Goal: Information Seeking & Learning: Learn about a topic

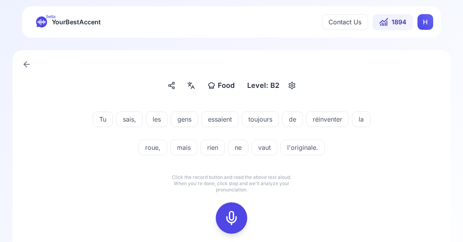
click at [233, 220] on icon at bounding box center [232, 218] width 16 height 16
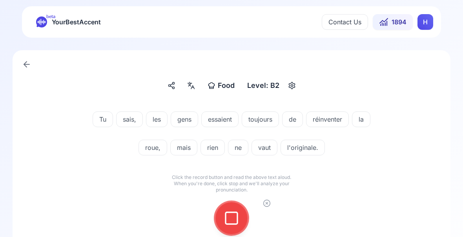
click at [233, 215] on icon at bounding box center [232, 218] width 16 height 16
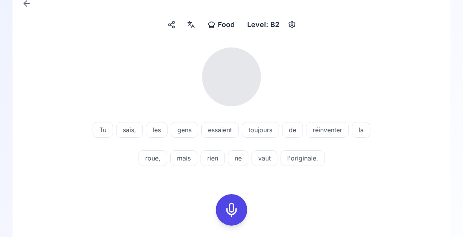
scroll to position [61, 0]
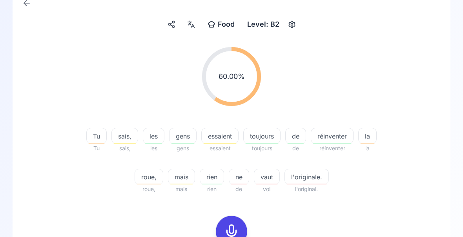
click at [149, 179] on span "roue," at bounding box center [149, 176] width 28 height 9
click at [407, 220] on div "60.00 % 60.00 % Tu Tu sais, sais, les les gens gens essaient essaient toujours …" at bounding box center [231, 186] width 400 height 291
click at [333, 140] on span "réinventer" at bounding box center [332, 135] width 42 height 9
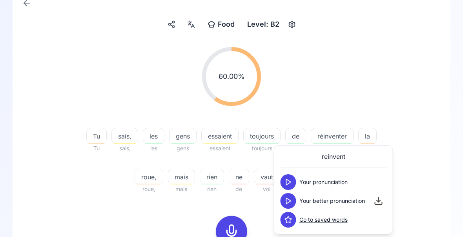
click at [287, 199] on icon at bounding box center [288, 201] width 8 height 8
click at [423, 214] on div "60.00 % 60.00 % Tu Tu sais, sais, les les gens gens essaient essaient toujours …" at bounding box center [231, 186] width 400 height 291
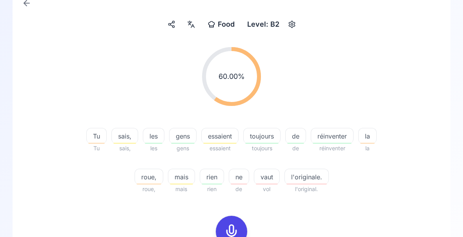
click at [309, 180] on span "l'originale." at bounding box center [307, 176] width 44 height 9
click at [417, 195] on div "60.00 % 60.00 % Tu Tu sais, sais, les les gens gens essaient essaient toujours …" at bounding box center [231, 120] width 400 height 159
click at [265, 182] on div "vaut" at bounding box center [267, 177] width 26 height 16
click at [406, 209] on div "60.00 % 60.00 % Tu Tu sais, sais, les les gens gens essaient essaient toujours …" at bounding box center [231, 186] width 400 height 291
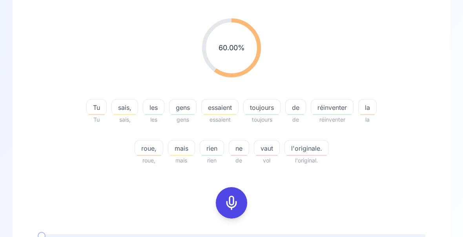
click at [235, 205] on icon at bounding box center [232, 203] width 16 height 16
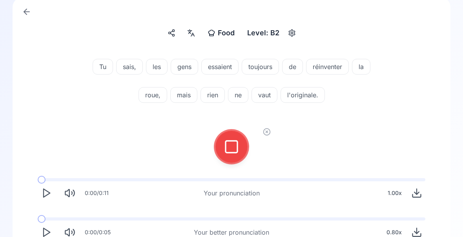
click at [233, 144] on icon at bounding box center [232, 147] width 16 height 16
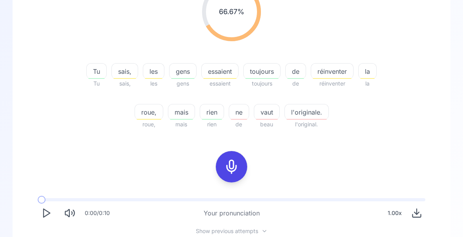
scroll to position [152, 0]
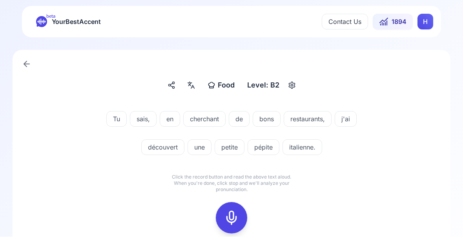
click at [232, 215] on icon at bounding box center [232, 218] width 16 height 16
click at [229, 218] on icon at bounding box center [232, 218] width 16 height 16
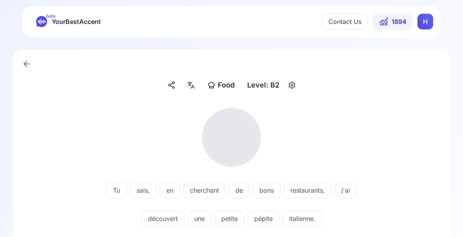
scroll to position [0, 0]
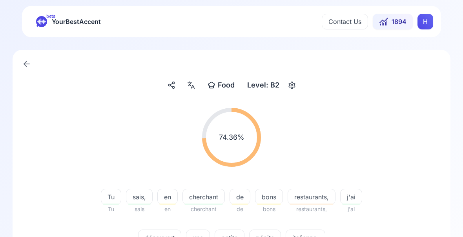
click at [266, 239] on span "pépite" at bounding box center [264, 237] width 31 height 9
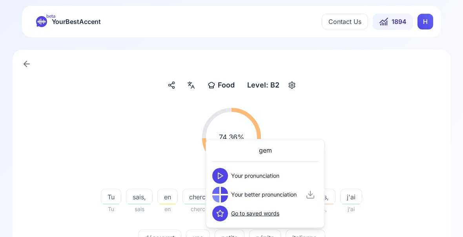
click at [412, 242] on div "74.36 % 74.36 % Tu Tu sais, sais en en cherchant cherchant de de bons bons rest…" at bounding box center [231, 181] width 400 height 159
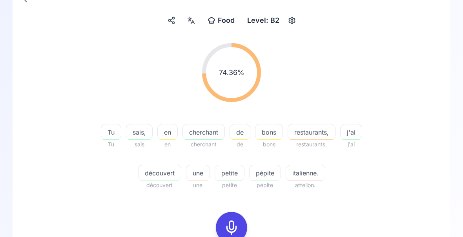
scroll to position [73, 0]
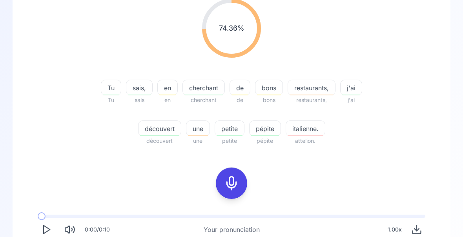
scroll to position [145, 0]
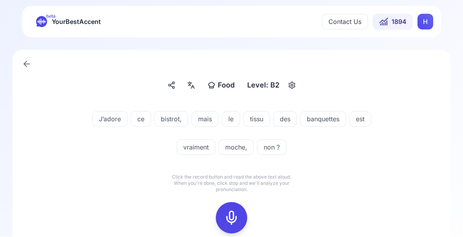
click at [233, 218] on icon at bounding box center [232, 218] width 16 height 16
click at [229, 221] on icon at bounding box center [232, 218] width 16 height 16
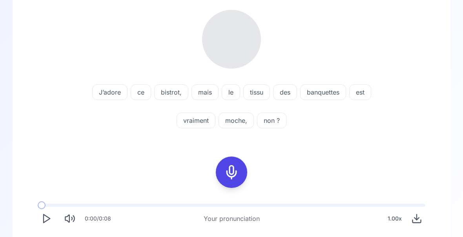
scroll to position [98, 0]
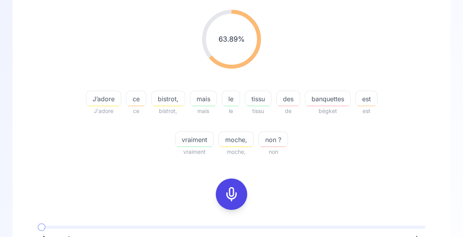
click at [330, 105] on div "banquettes" at bounding box center [328, 99] width 46 height 16
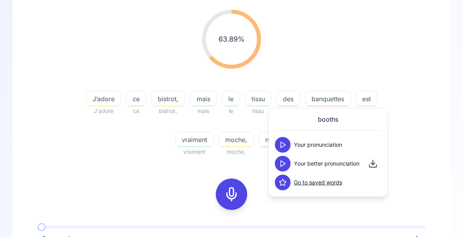
click at [284, 160] on icon at bounding box center [283, 164] width 8 height 8
click at [437, 174] on div "Food Food Level: B2 63.89 % 63.89 % J’adore J'adore ce ce bistrot, bistrot, mai…" at bounding box center [232, 145] width 438 height 387
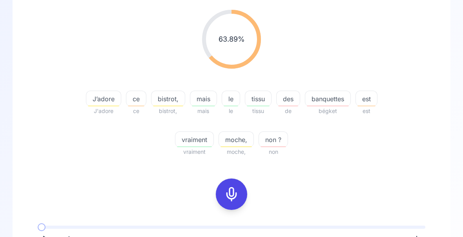
click at [331, 100] on span "banquettes" at bounding box center [327, 98] width 45 height 9
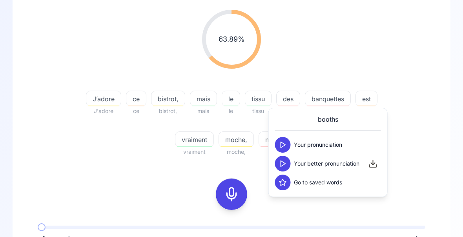
click at [424, 148] on div "63.89 % 63.89 % J’adore J'adore ce ce bistrot, bistrot, mais mais le le tissu t…" at bounding box center [231, 83] width 400 height 159
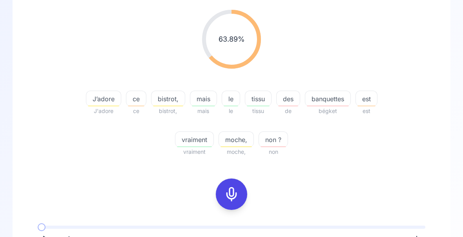
click at [240, 144] on span "moche," at bounding box center [236, 139] width 35 height 9
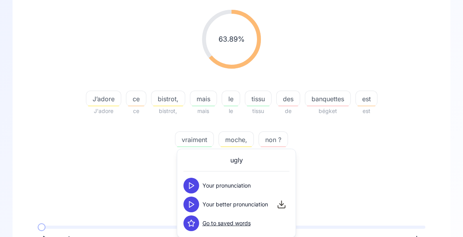
click at [194, 204] on icon at bounding box center [191, 204] width 8 height 8
click at [405, 177] on div "63.89 % 63.89 % J’adore J'adore ce ce bistrot, bistrot, mais mais le le tissu t…" at bounding box center [231, 149] width 400 height 291
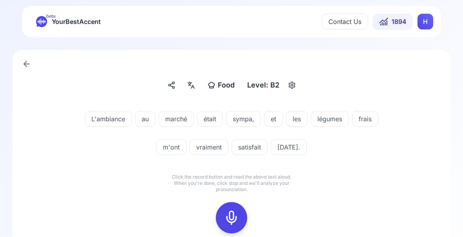
click at [229, 219] on icon at bounding box center [232, 218] width 16 height 16
click at [230, 222] on icon at bounding box center [232, 218] width 16 height 16
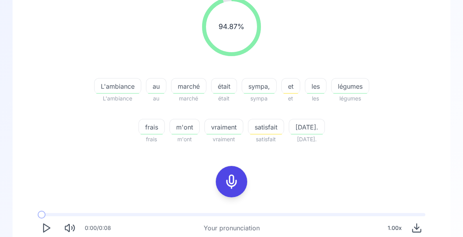
scroll to position [111, 0]
click at [181, 131] on span "m'ont" at bounding box center [184, 126] width 29 height 9
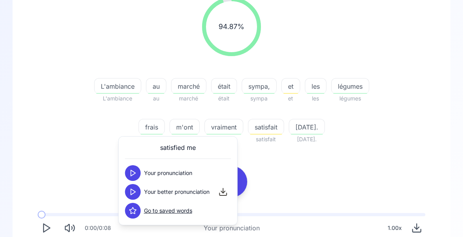
click at [411, 164] on div "94.87 % 94.87 % L'ambiance L'ambiance au au marché marché était était sympa, sy…" at bounding box center [231, 136] width 400 height 291
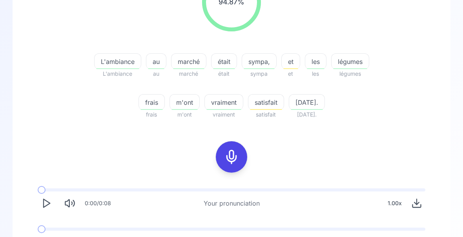
scroll to position [144, 0]
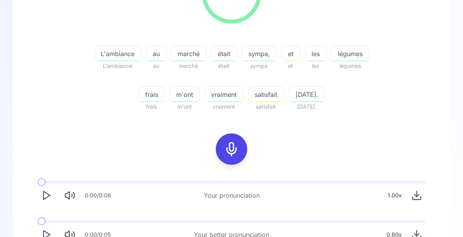
click at [47, 237] on polygon "Play" at bounding box center [47, 235] width 6 height 8
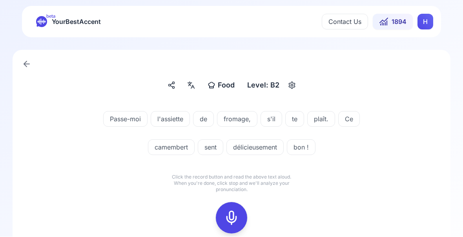
click at [232, 219] on icon at bounding box center [232, 218] width 16 height 16
click at [232, 218] on icon at bounding box center [232, 218] width 16 height 16
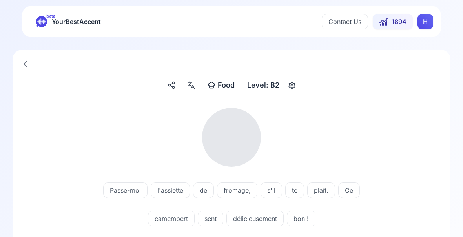
scroll to position [0, 0]
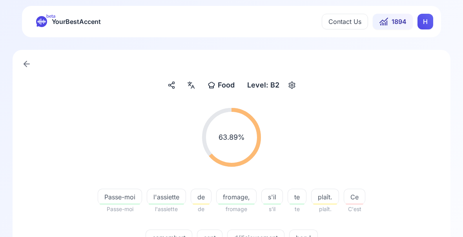
click at [211, 242] on div "sent" at bounding box center [209, 237] width 25 height 16
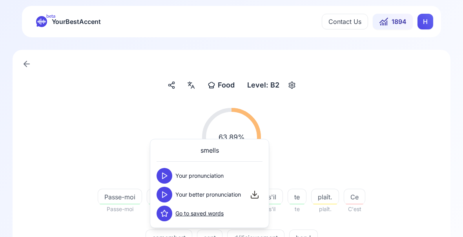
click at [165, 197] on icon at bounding box center [164, 195] width 8 height 8
click at [257, 242] on div "délicieusement" at bounding box center [255, 237] width 57 height 16
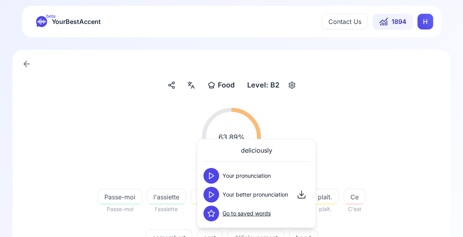
click at [209, 198] on polygon at bounding box center [211, 195] width 5 height 6
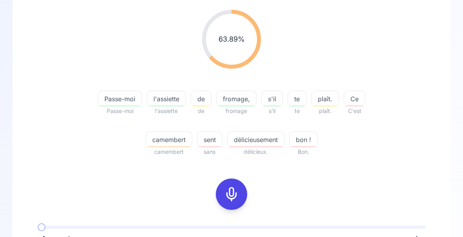
click at [261, 148] on span "délicieux." at bounding box center [255, 151] width 57 height 9
click at [262, 144] on div "délicieusement" at bounding box center [255, 139] width 57 height 16
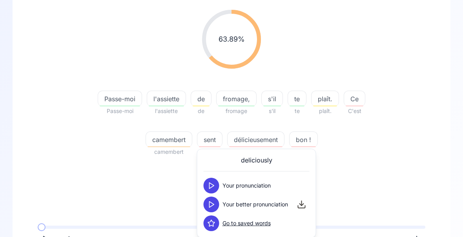
click at [211, 206] on polygon at bounding box center [211, 205] width 5 height 6
click at [211, 207] on icon at bounding box center [211, 204] width 8 height 8
click at [417, 160] on div "63.89 % 63.89 % Passe-moi Passe-moi l'assiette l'assiette de de fromage, fromag…" at bounding box center [231, 83] width 400 height 159
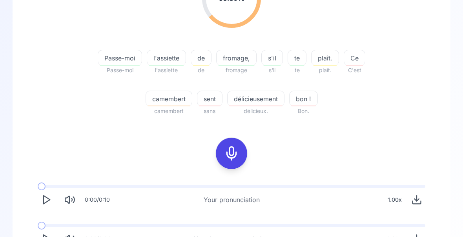
scroll to position [146, 0]
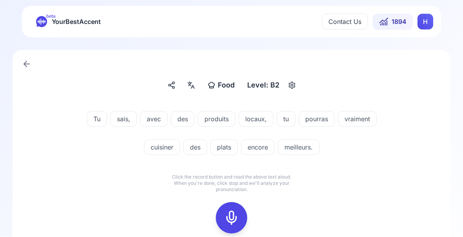
click at [230, 222] on icon at bounding box center [232, 218] width 16 height 16
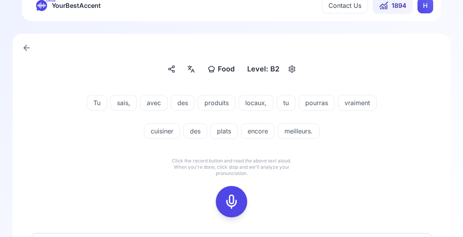
scroll to position [22, 0]
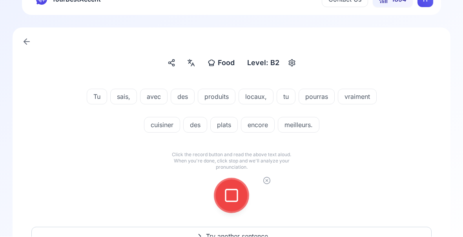
click at [229, 198] on icon at bounding box center [232, 196] width 16 height 16
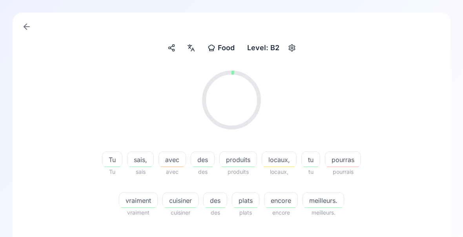
scroll to position [38, 0]
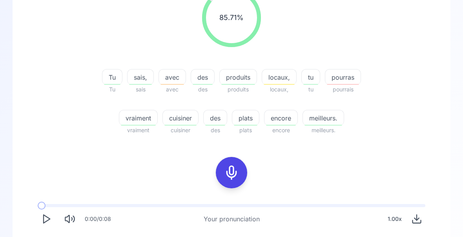
click at [345, 82] on div "pourras" at bounding box center [343, 77] width 36 height 16
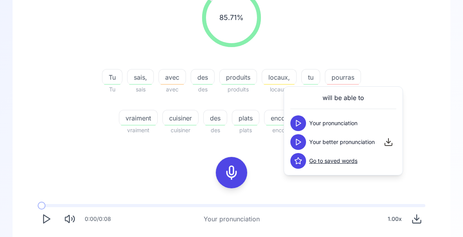
click at [295, 143] on icon at bounding box center [298, 142] width 8 height 8
click at [434, 106] on div "85.71 % 85.71 % Tu Tu sais, sais avec avec des des produits produits locaux, lo…" at bounding box center [231, 140] width 406 height 322
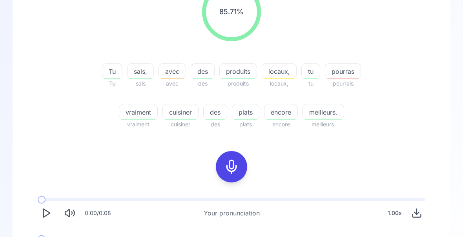
scroll to position [146, 0]
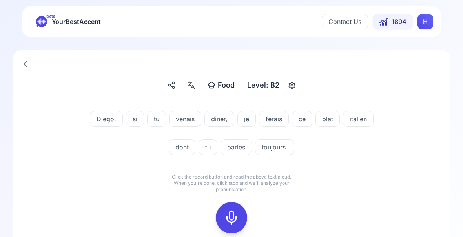
click at [232, 217] on icon at bounding box center [232, 218] width 16 height 16
click at [228, 218] on icon at bounding box center [232, 218] width 16 height 16
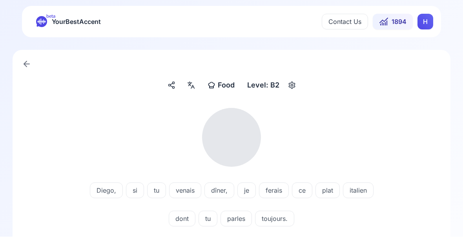
scroll to position [0, 0]
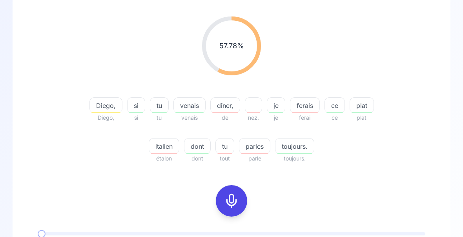
click at [233, 206] on icon at bounding box center [232, 201] width 16 height 16
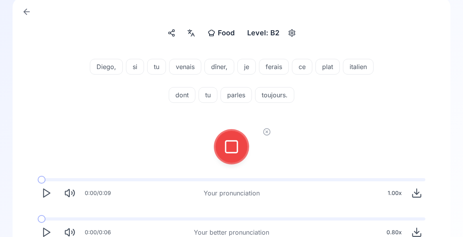
click at [231, 149] on icon at bounding box center [232, 147] width 16 height 16
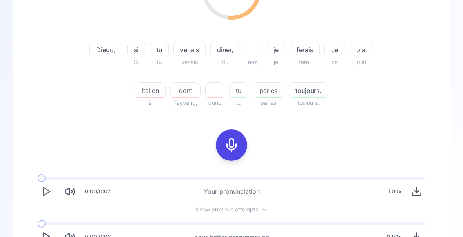
click at [54, 239] on button "Play" at bounding box center [46, 237] width 17 height 17
click at [48, 231] on icon "Play" at bounding box center [46, 236] width 11 height 11
click at [302, 51] on span "ferais" at bounding box center [304, 49] width 29 height 9
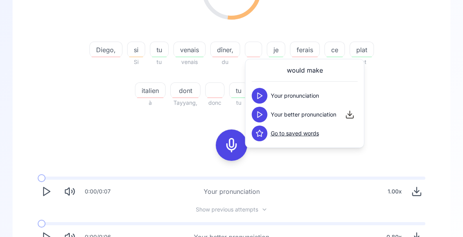
click at [261, 118] on icon at bounding box center [260, 115] width 8 height 8
click at [418, 125] on div "52.08 % 52.08 % [PERSON_NAME], si Si tu tu venais venais dîner, du nez, je je f…" at bounding box center [231, 103] width 400 height 297
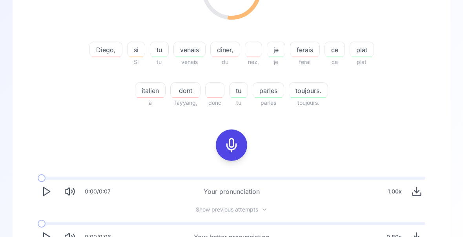
click at [236, 146] on icon at bounding box center [232, 145] width 16 height 16
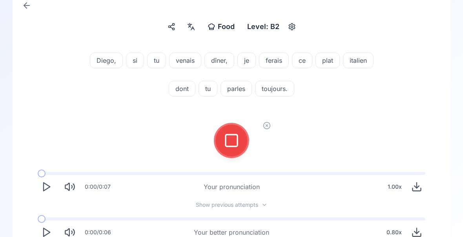
scroll to position [58, 0]
click at [233, 144] on icon at bounding box center [232, 141] width 16 height 16
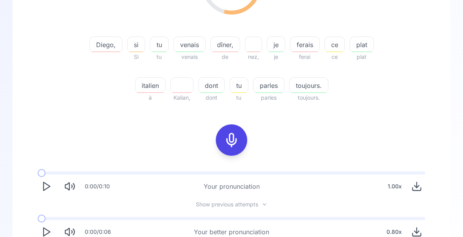
scroll to position [89, 0]
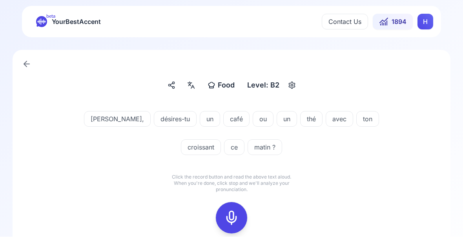
click at [231, 220] on icon at bounding box center [232, 218] width 16 height 16
click at [233, 223] on rect at bounding box center [232, 218] width 12 height 12
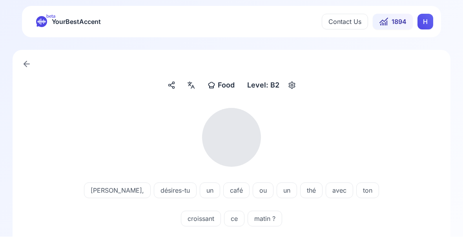
scroll to position [0, 0]
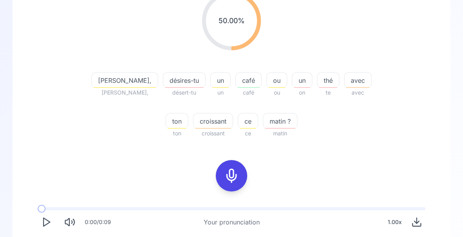
click at [228, 176] on icon at bounding box center [232, 176] width 16 height 16
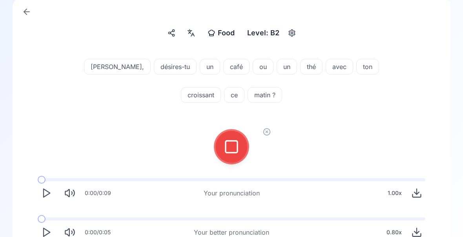
click at [231, 150] on icon at bounding box center [232, 147] width 16 height 16
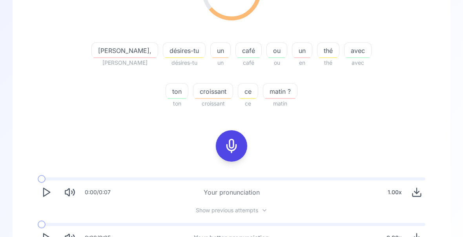
scroll to position [150, 0]
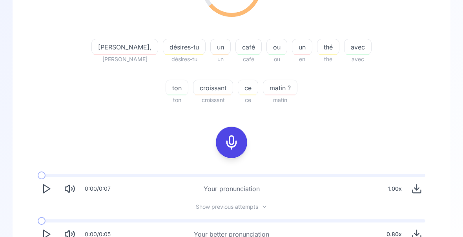
click at [49, 231] on icon "Play" at bounding box center [46, 234] width 11 height 11
click at [47, 237] on polygon "Play" at bounding box center [47, 234] width 6 height 8
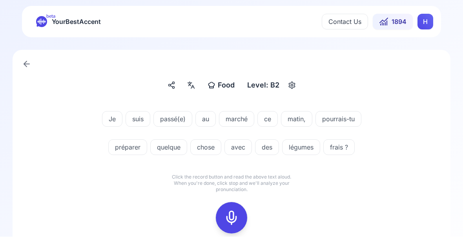
click at [230, 215] on icon at bounding box center [232, 218] width 16 height 16
click at [229, 218] on icon at bounding box center [232, 218] width 16 height 16
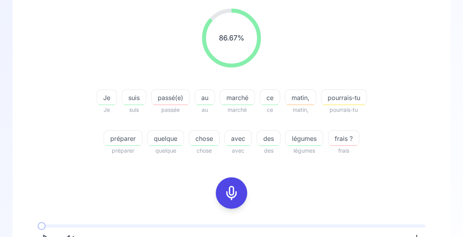
scroll to position [101, 0]
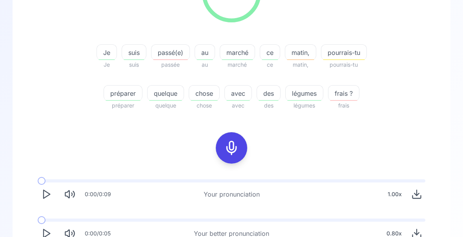
scroll to position [145, 0]
click at [44, 239] on button "Play" at bounding box center [46, 232] width 17 height 17
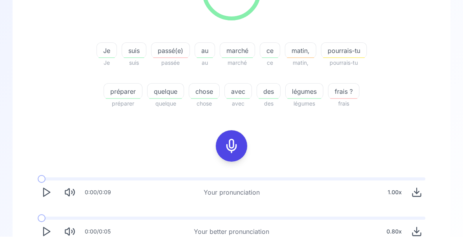
scroll to position [146, 0]
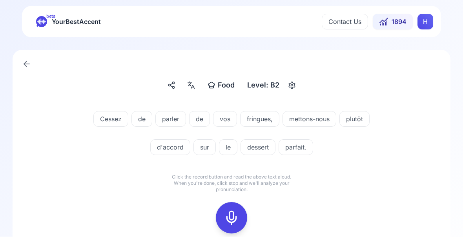
click at [231, 215] on icon at bounding box center [232, 218] width 16 height 16
click at [453, 242] on div "Food Food Level: B2 Cessez de parler de vos fringues, mettons-nous plutôt d'acc…" at bounding box center [231, 169] width 463 height 262
click at [230, 218] on icon at bounding box center [232, 218] width 16 height 16
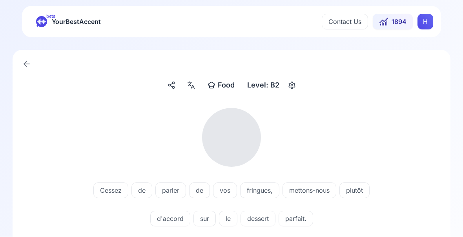
scroll to position [0, 0]
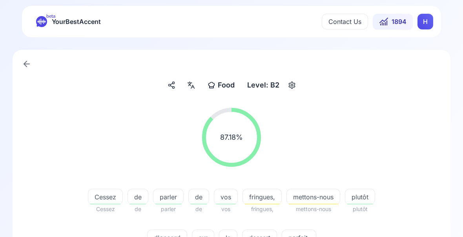
click at [261, 200] on span "fringues," at bounding box center [262, 196] width 38 height 9
click at [320, 203] on div "mettons-nous" at bounding box center [313, 197] width 54 height 16
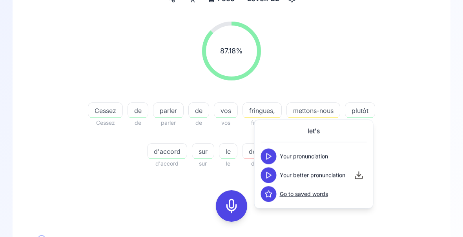
scroll to position [86, 0]
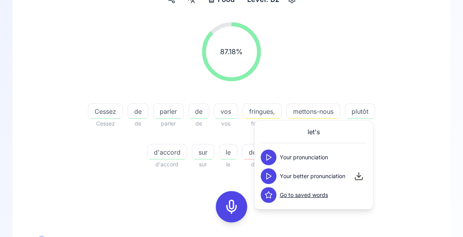
click at [421, 165] on div "87.18 % 87.18 % [PERSON_NAME] de de parler parler de de vos vos fringues, fring…" at bounding box center [231, 95] width 400 height 159
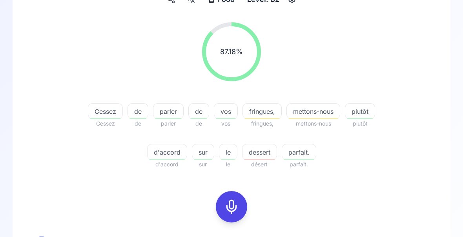
click at [171, 157] on div "d'accord" at bounding box center [167, 152] width 40 height 16
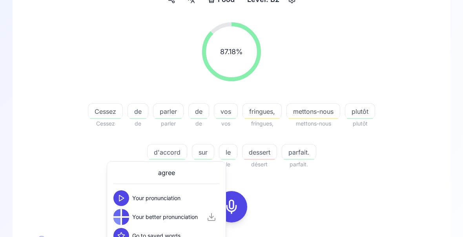
click at [431, 202] on div "87.18 % 87.18 % [PERSON_NAME] de de parler parler de de vos vos fringues, fring…" at bounding box center [231, 174] width 406 height 322
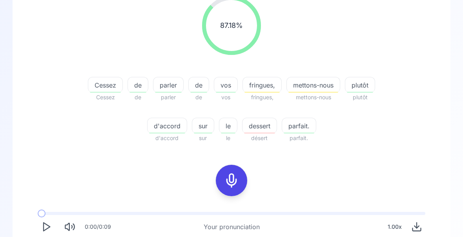
scroll to position [113, 0]
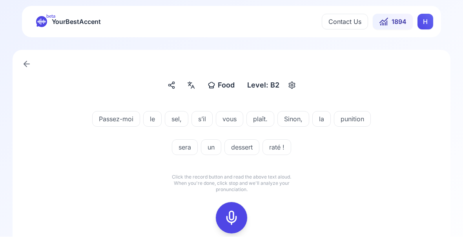
click at [232, 212] on rect at bounding box center [232, 218] width 12 height 12
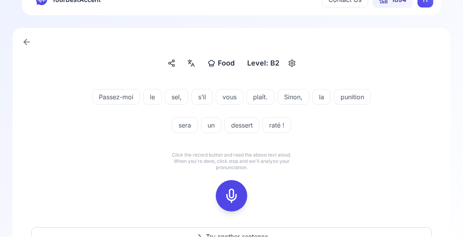
scroll to position [22, 0]
click at [233, 193] on icon at bounding box center [232, 196] width 16 height 16
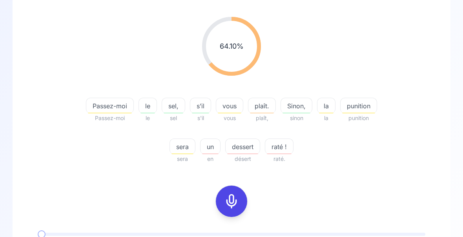
scroll to position [91, 0]
click at [279, 150] on span "raté !" at bounding box center [279, 146] width 28 height 9
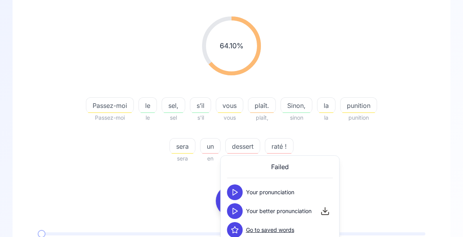
click at [183, 152] on div "sera" at bounding box center [182, 146] width 26 height 16
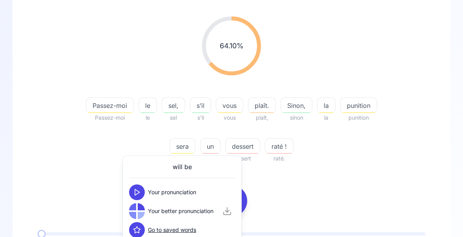
click at [403, 173] on div "64.10 % 64.10 % Passez-moi Passez-moi le le sel, sel s’il s'il vous vous plaît.…" at bounding box center [231, 155] width 400 height 291
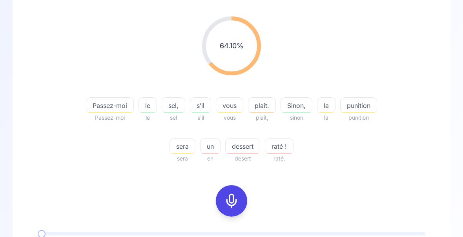
click at [355, 113] on div "button" at bounding box center [358, 112] width 33 height 1
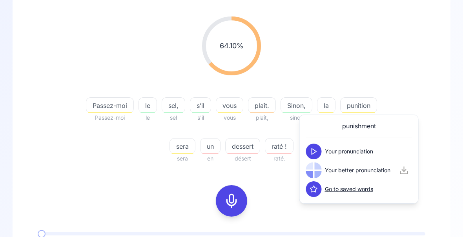
click at [426, 84] on div "64.10 % 64.10 % Passez-moi Passez-moi le le sel, sel s’il s'il vous vous plaît.…" at bounding box center [231, 89] width 400 height 159
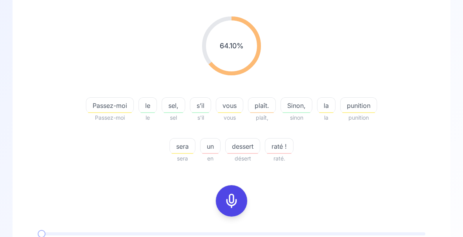
click at [293, 109] on span "Sinon," at bounding box center [296, 105] width 31 height 9
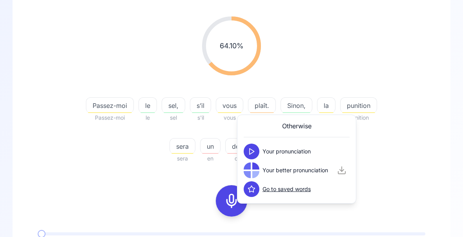
click at [417, 190] on div "64.10 % 64.10 % Passez-moi Passez-moi le le sel, sel s’il s'il vous vous plaît.…" at bounding box center [231, 155] width 400 height 291
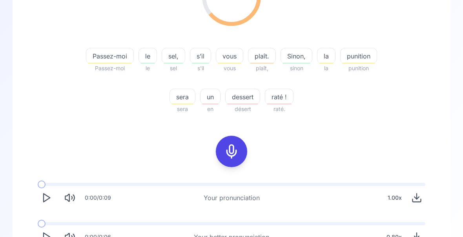
scroll to position [146, 0]
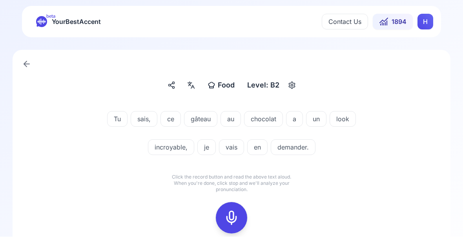
click at [229, 220] on icon at bounding box center [232, 218] width 16 height 16
click at [241, 218] on button at bounding box center [231, 217] width 31 height 31
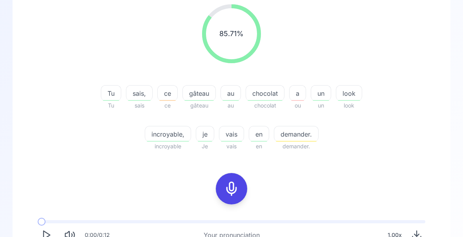
scroll to position [113, 0]
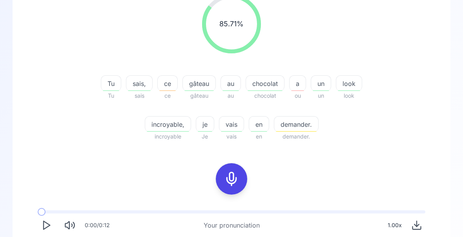
click at [353, 91] on div "button" at bounding box center [349, 90] width 22 height 1
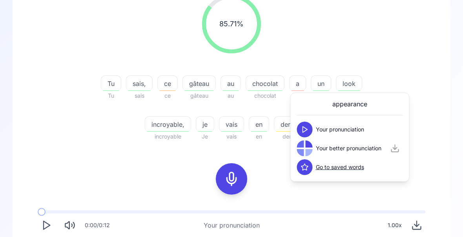
click at [433, 73] on div "85.71 % 85.71 % Tu Tu sais, sais ce ce gâteau gâteau au au chocolat chocolat a …" at bounding box center [231, 146] width 406 height 322
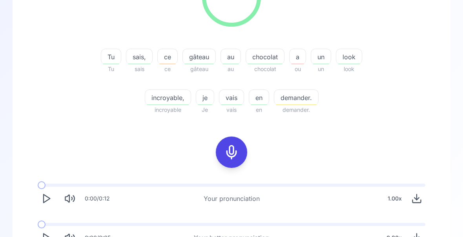
scroll to position [146, 0]
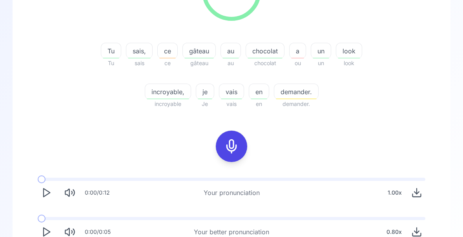
click at [51, 238] on button "Play" at bounding box center [46, 232] width 17 height 17
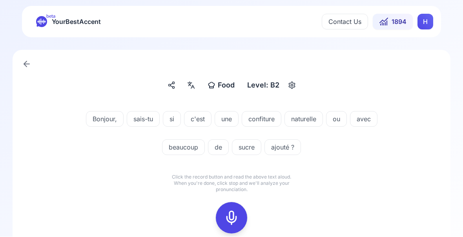
click at [230, 217] on icon at bounding box center [232, 218] width 16 height 16
click at [458, 242] on div "Food Food Level: B2 Bonjour, sais-tu si c'est une confiture naturelle ou avec b…" at bounding box center [231, 169] width 463 height 262
click at [228, 218] on icon at bounding box center [232, 218] width 16 height 16
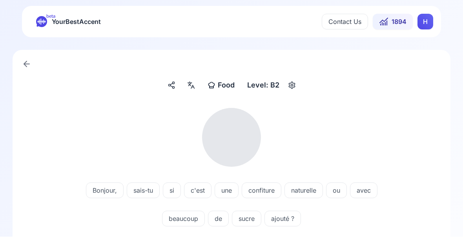
scroll to position [0, 0]
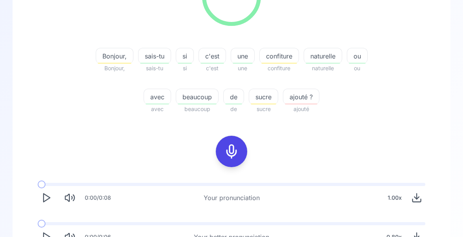
click at [45, 240] on polygon "Play" at bounding box center [47, 237] width 6 height 8
click at [322, 60] on span "naturelle" at bounding box center [323, 55] width 38 height 9
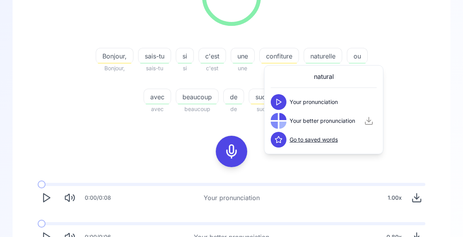
click at [430, 105] on div "89.74 % 89.74 % Bonjour, Bonjour, sais-tu sais-tu si si c'est c'est une une con…" at bounding box center [231, 40] width 400 height 159
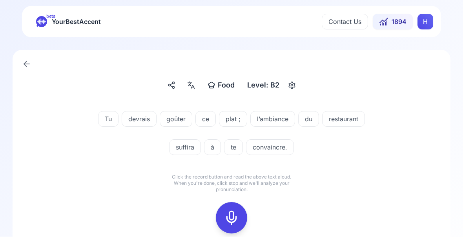
click at [232, 216] on icon at bounding box center [232, 218] width 16 height 16
click at [230, 223] on rect at bounding box center [232, 218] width 12 height 12
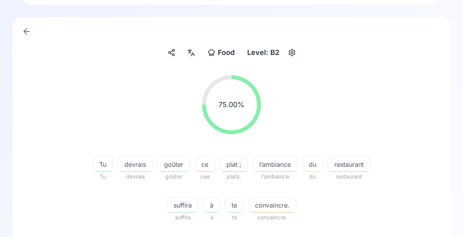
scroll to position [42, 0]
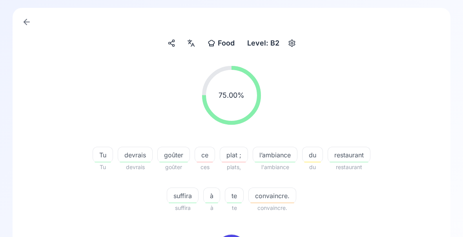
click at [272, 197] on span "convaincre." at bounding box center [272, 195] width 47 height 9
click at [407, 233] on div "75.00 % 75.00 % Tu Tu devrais devrais goûter goûter ce ces plat ; plats, l’ambi…" at bounding box center [231, 205] width 400 height 291
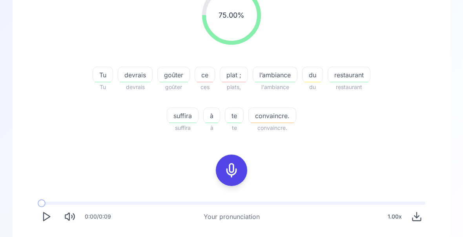
scroll to position [122, 0]
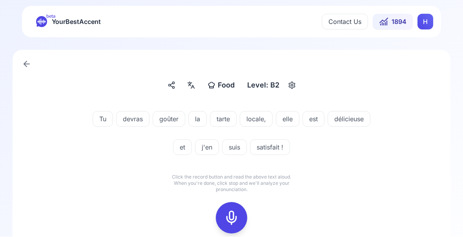
click at [231, 219] on icon at bounding box center [232, 218] width 16 height 16
click at [237, 218] on rect at bounding box center [232, 218] width 12 height 12
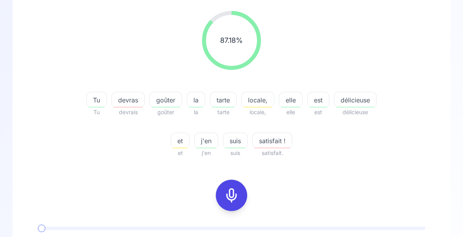
scroll to position [98, 0]
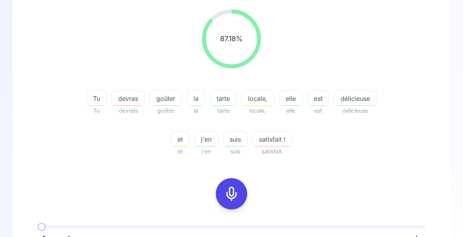
click at [275, 143] on span "satisfait !" at bounding box center [272, 139] width 39 height 9
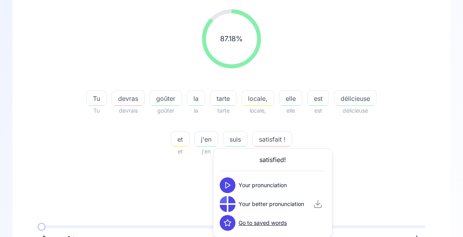
click at [228, 206] on div at bounding box center [228, 204] width 16 height 16
click at [227, 208] on button at bounding box center [228, 204] width 16 height 16
click at [443, 164] on div "Food Food Level: B2 87.18 % 87.18 % Tu Tu devras devrais goûter goûter la la ta…" at bounding box center [232, 144] width 438 height 387
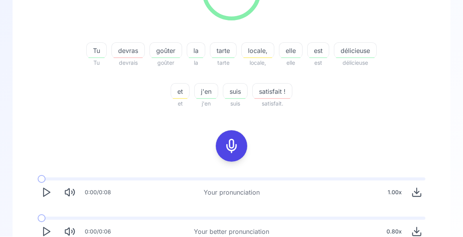
scroll to position [146, 0]
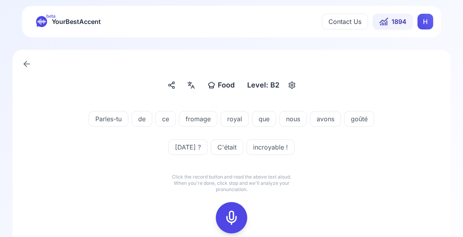
click at [233, 220] on icon at bounding box center [232, 218] width 16 height 16
click at [232, 218] on icon at bounding box center [232, 218] width 16 height 16
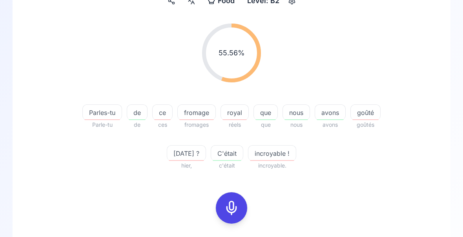
scroll to position [85, 0]
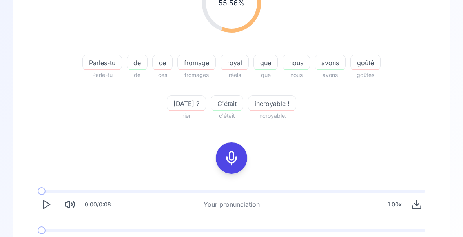
scroll to position [135, 0]
click at [237, 158] on rect at bounding box center [232, 158] width 12 height 12
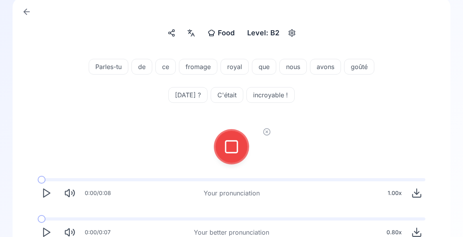
click at [231, 149] on icon at bounding box center [232, 147] width 16 height 16
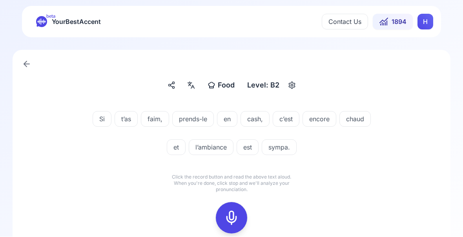
click at [232, 220] on icon at bounding box center [232, 218] width 16 height 16
click at [231, 218] on icon at bounding box center [232, 218] width 16 height 16
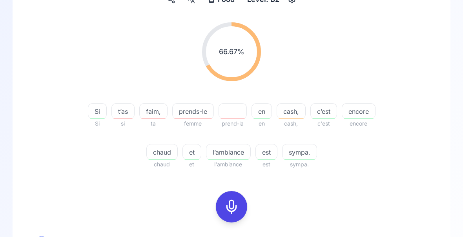
scroll to position [87, 0]
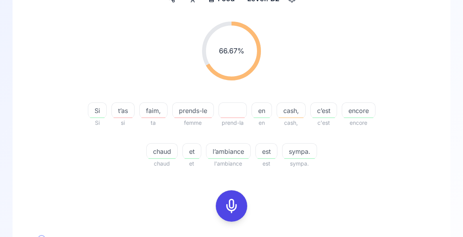
click at [126, 118] on div "button" at bounding box center [122, 117] width 19 height 1
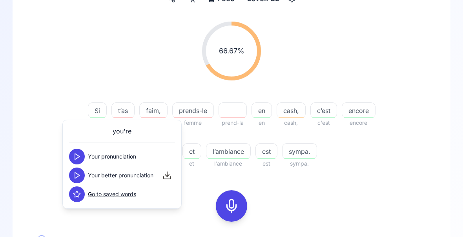
click at [153, 116] on div "faim," at bounding box center [153, 110] width 28 height 16
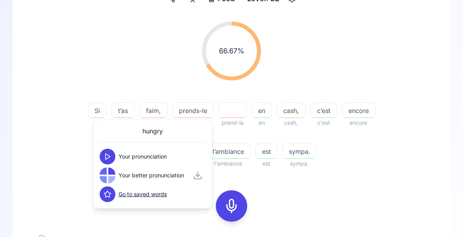
click at [196, 112] on span "prends-le" at bounding box center [193, 110] width 41 height 9
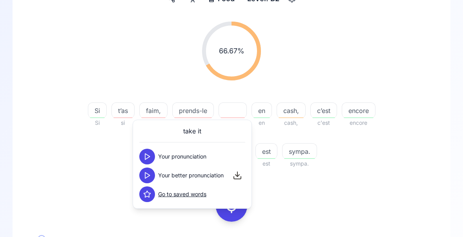
click at [417, 135] on div "66.67 % 66.67 % Si Si t’as si faim, ta prends-le femme prend-la en en cash, cas…" at bounding box center [231, 94] width 400 height 159
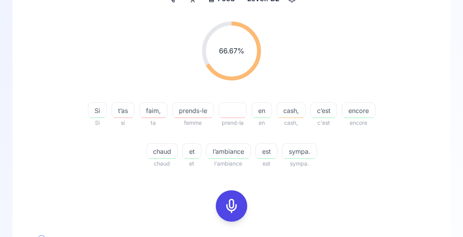
click at [291, 110] on span "cash," at bounding box center [291, 110] width 28 height 9
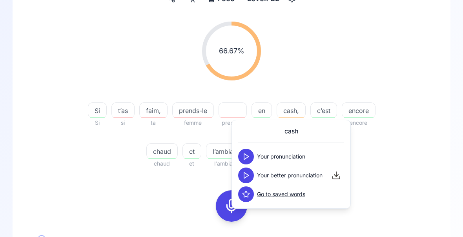
click at [402, 64] on div "66.67 % 66.67 %" at bounding box center [231, 50] width 400 height 71
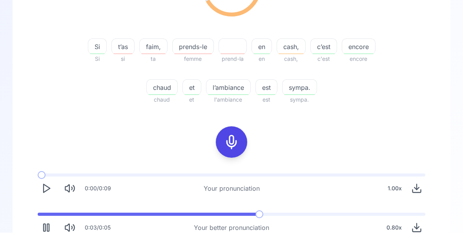
scroll to position [146, 0]
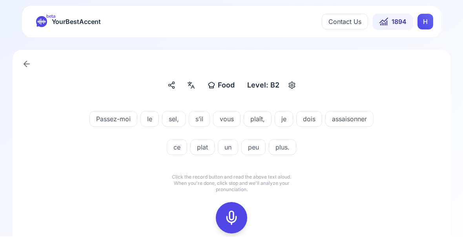
click at [230, 216] on icon at bounding box center [232, 218] width 16 height 16
click at [234, 217] on icon at bounding box center [232, 218] width 16 height 16
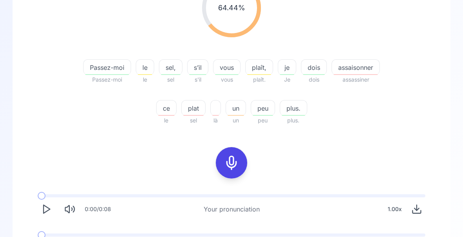
scroll to position [146, 0]
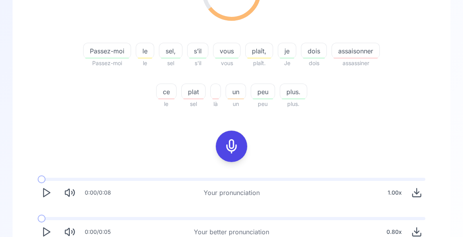
click at [48, 233] on polygon "Play" at bounding box center [47, 232] width 6 height 8
click at [367, 55] on span "assaisonner" at bounding box center [355, 51] width 47 height 9
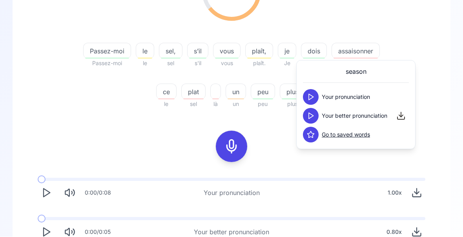
click at [312, 118] on icon at bounding box center [311, 116] width 8 height 8
click at [427, 41] on div "64.44 % 64.44 % Passez-moi Passez-moi le le sel, sel s’il s'il vous vous plaît,…" at bounding box center [231, 35] width 400 height 159
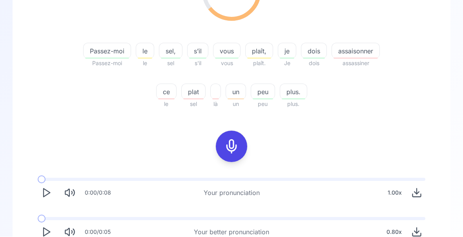
click at [48, 233] on polygon "Play" at bounding box center [47, 232] width 6 height 8
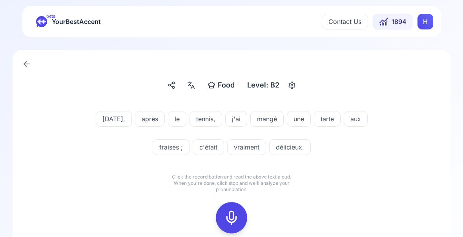
click at [234, 219] on icon at bounding box center [232, 218] width 16 height 16
click at [234, 216] on icon at bounding box center [232, 218] width 16 height 16
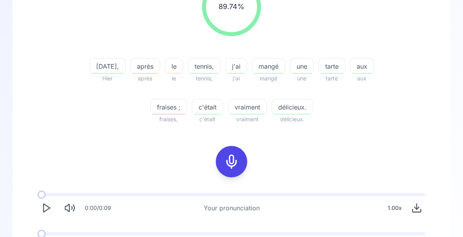
scroll to position [135, 0]
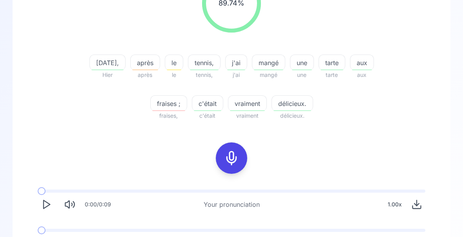
click at [172, 105] on span "fraises ;" at bounding box center [169, 103] width 36 height 9
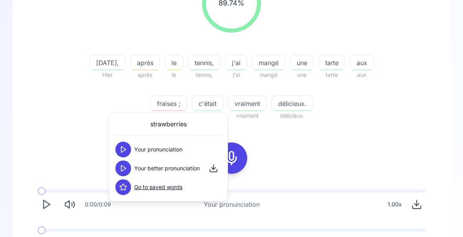
click at [127, 169] on icon at bounding box center [123, 168] width 8 height 8
click at [390, 135] on div "89.74 % 89.74 % [DATE], [DATE] après après le le tennis, tennis, j'ai j'ai mang…" at bounding box center [231, 112] width 400 height 291
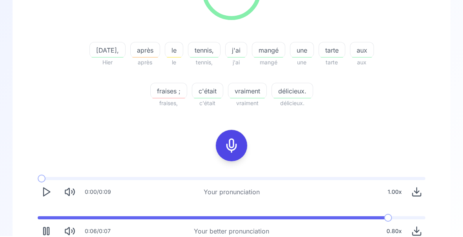
scroll to position [146, 0]
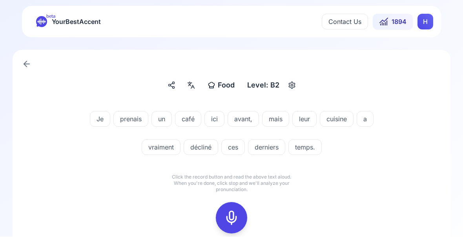
click at [235, 218] on icon at bounding box center [232, 218] width 16 height 16
click at [233, 219] on icon at bounding box center [232, 218] width 16 height 16
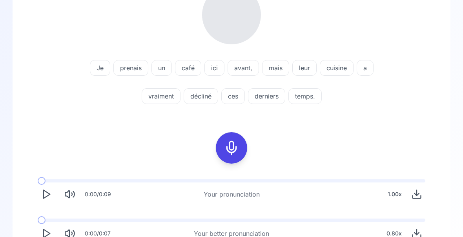
scroll to position [123, 0]
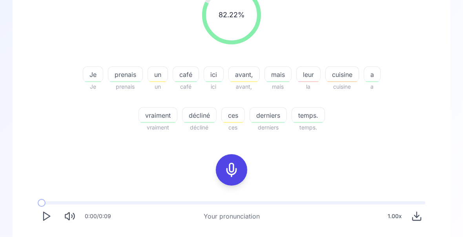
click at [320, 120] on span "temps." at bounding box center [308, 115] width 33 height 9
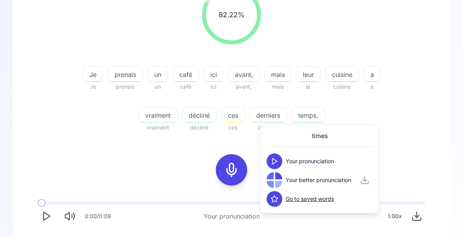
click at [409, 100] on div "82.22 % 82.22 % Je Je prenais prenais un un café café ici ici avant, avant, mai…" at bounding box center [231, 58] width 400 height 159
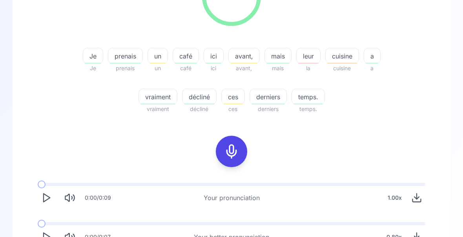
scroll to position [146, 0]
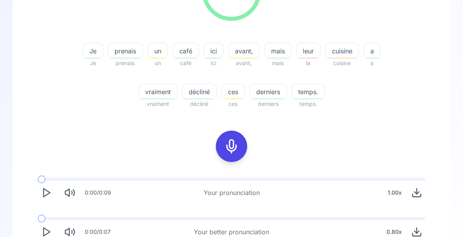
click at [51, 234] on icon "Play" at bounding box center [46, 232] width 11 height 11
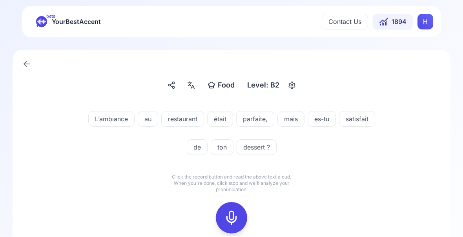
click at [234, 217] on icon at bounding box center [232, 218] width 16 height 16
click at [235, 221] on icon at bounding box center [232, 218] width 16 height 16
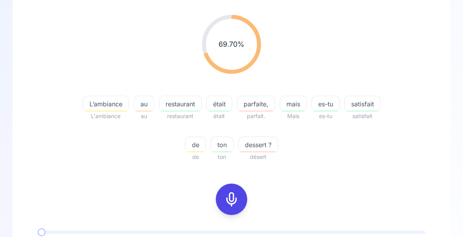
scroll to position [95, 0]
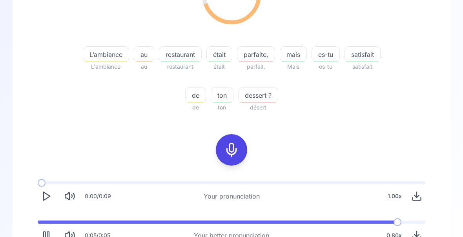
scroll to position [143, 0]
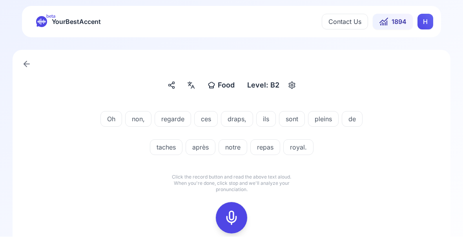
click at [235, 218] on icon at bounding box center [232, 218] width 16 height 16
click at [230, 219] on icon at bounding box center [232, 218] width 16 height 16
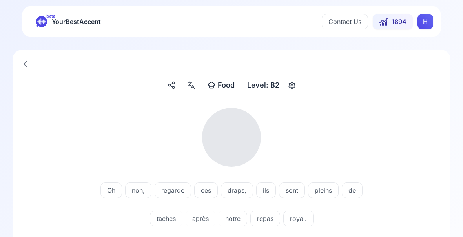
scroll to position [0, 0]
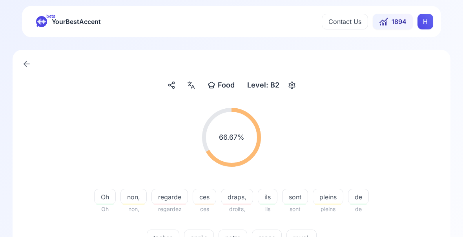
click at [168, 242] on div "taches" at bounding box center [163, 237] width 33 height 16
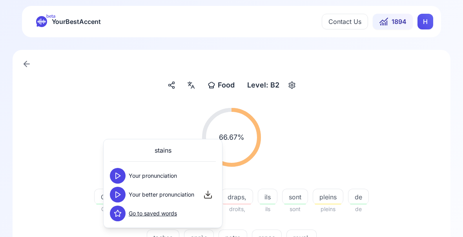
click at [119, 195] on icon at bounding box center [118, 195] width 8 height 8
click at [418, 225] on div "66.67 % 66.67 % Oh Oh non, non, regarde regardez ces ces draps, droits, ils ils…" at bounding box center [231, 181] width 400 height 159
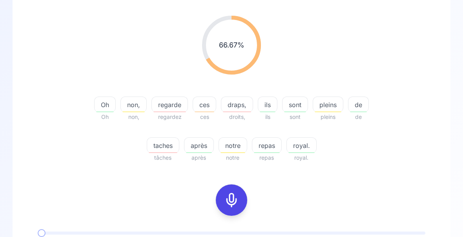
click at [300, 148] on span "royal." at bounding box center [301, 145] width 29 height 9
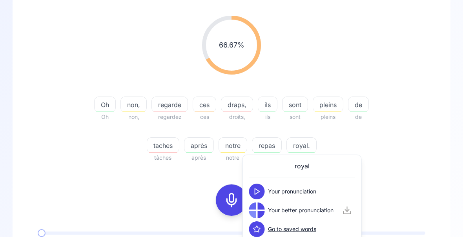
click at [409, 161] on div "66.67 % 66.67 % Oh Oh non, non, regarde regardez ces ces draps, droits, ils ils…" at bounding box center [231, 88] width 400 height 159
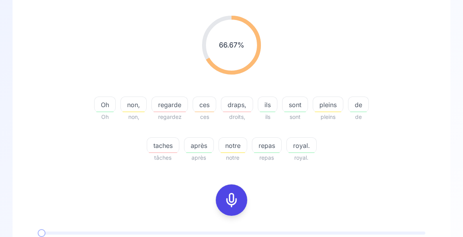
click at [267, 149] on span "repas" at bounding box center [266, 145] width 29 height 9
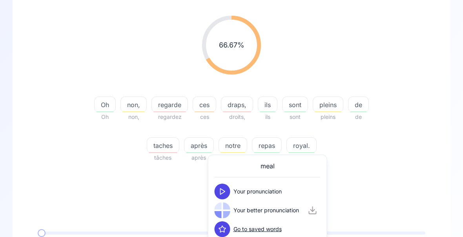
click at [400, 160] on div "66.67 % 66.67 % Oh Oh non, non, regarde regardez ces ces draps, droits, ils ils…" at bounding box center [231, 88] width 400 height 159
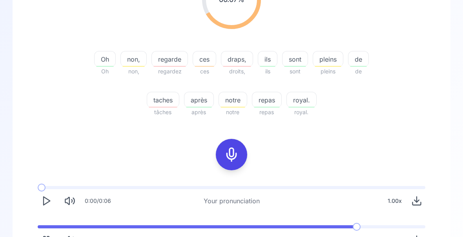
scroll to position [140, 0]
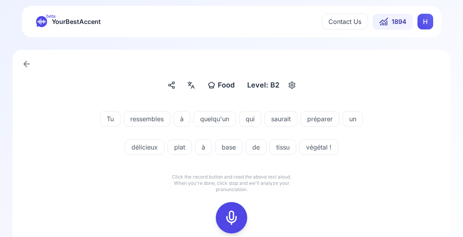
click at [231, 214] on icon at bounding box center [232, 218] width 16 height 16
click at [238, 210] on div at bounding box center [231, 217] width 19 height 31
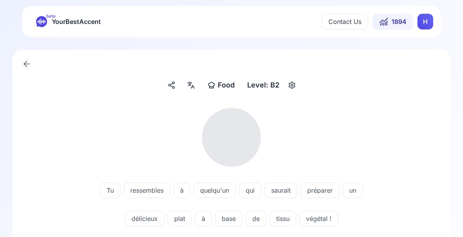
scroll to position [0, 0]
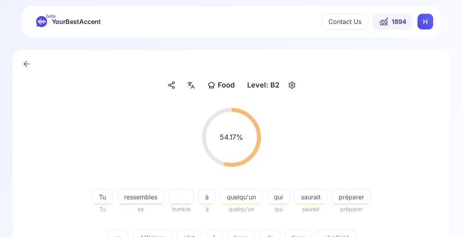
click at [313, 197] on span "saurait" at bounding box center [311, 196] width 32 height 9
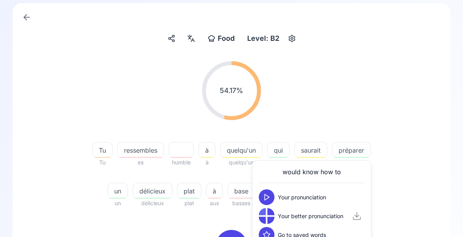
scroll to position [47, 0]
click at [427, 206] on div "54.17 % 54.17 % Tu Tu ressembles es humble à à quelqu'un quelqu'un qui qui saur…" at bounding box center [231, 134] width 400 height 159
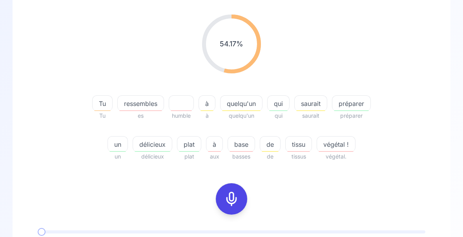
scroll to position [97, 0]
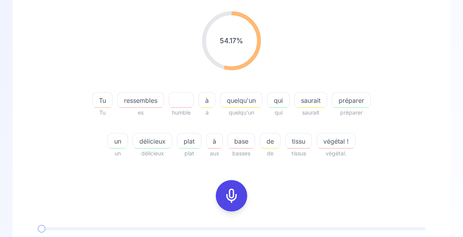
click at [341, 146] on div "végétal !" at bounding box center [336, 141] width 39 height 16
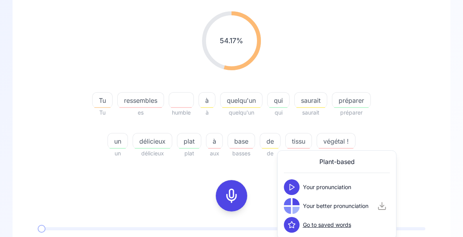
click at [303, 144] on span "tissu" at bounding box center [299, 140] width 26 height 9
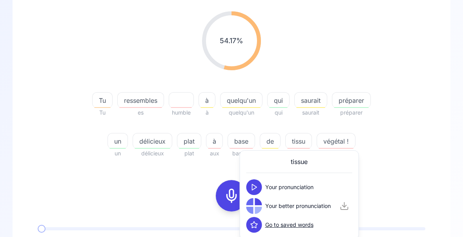
click at [414, 164] on div "54.17 % 54.17 % Tu Tu ressembles es humble à à quelqu'un quelqu'un qui qui saur…" at bounding box center [231, 84] width 400 height 159
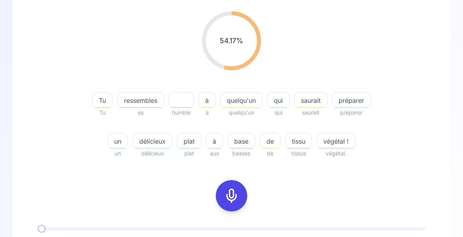
click at [234, 196] on icon at bounding box center [232, 196] width 16 height 16
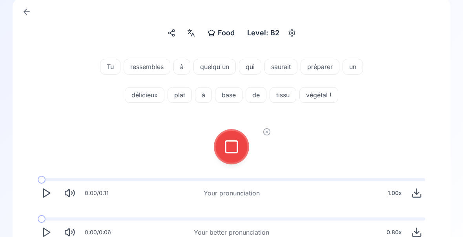
click at [233, 140] on icon at bounding box center [232, 147] width 16 height 16
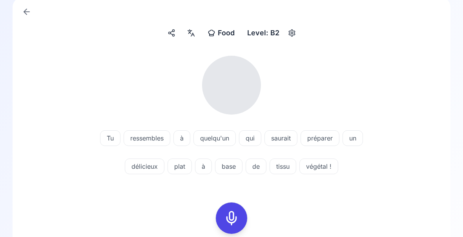
click at [234, 167] on span "base" at bounding box center [228, 166] width 27 height 9
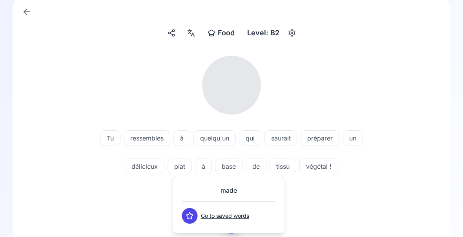
click at [418, 184] on div "Tu ressembles à quelqu'un qui saurait préparer un délicieux plat à base de tiss…" at bounding box center [231, 154] width 400 height 66
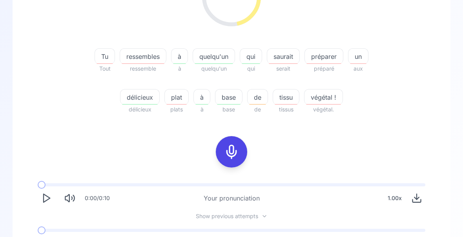
scroll to position [142, 0]
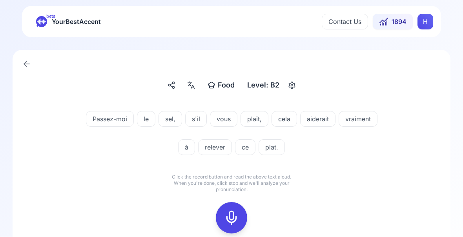
click at [233, 219] on icon at bounding box center [232, 218] width 16 height 16
click at [235, 222] on icon at bounding box center [232, 218] width 16 height 16
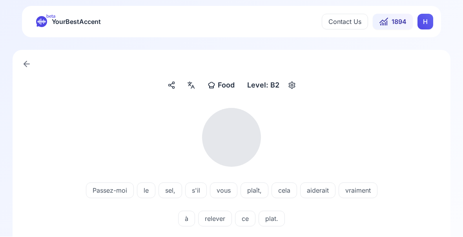
scroll to position [0, 0]
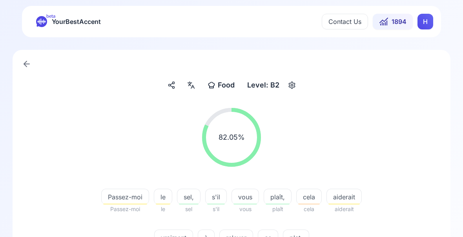
click at [242, 239] on span "relever" at bounding box center [236, 237] width 33 height 9
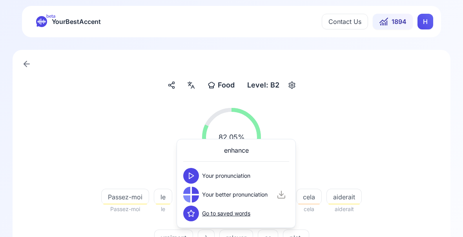
click at [196, 198] on div at bounding box center [195, 198] width 7 height 7
click at [194, 199] on button at bounding box center [191, 195] width 16 height 16
click at [411, 221] on div "82.05 % 82.05 % Passez-moi Passez-moi le le sel, sel s'il s'il vous vous plaît,…" at bounding box center [231, 181] width 400 height 159
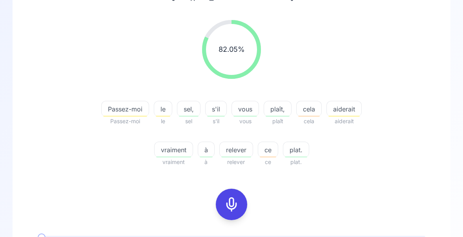
scroll to position [92, 0]
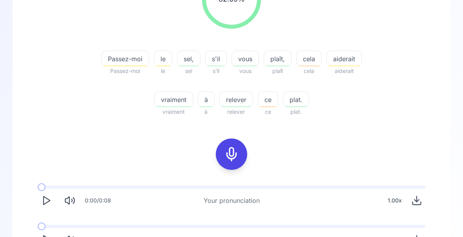
scroll to position [143, 0]
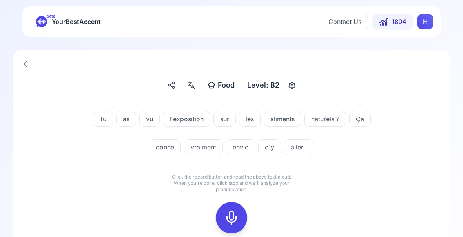
click at [236, 217] on icon at bounding box center [232, 218] width 16 height 16
click at [234, 216] on icon at bounding box center [232, 218] width 16 height 16
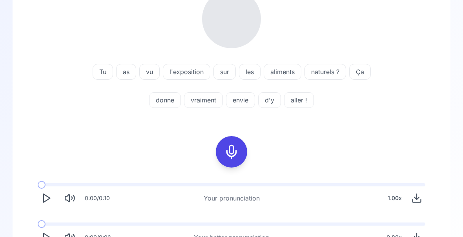
scroll to position [119, 0]
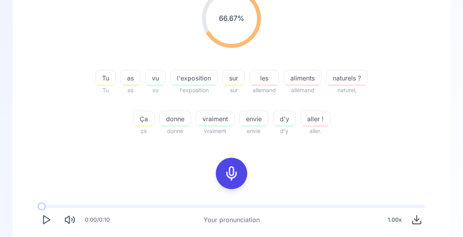
click at [304, 82] on span "aliments" at bounding box center [302, 77] width 37 height 9
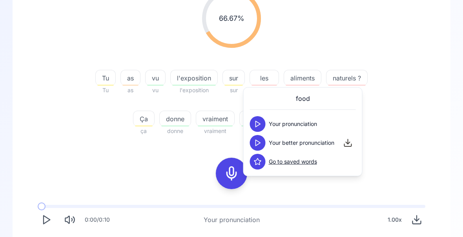
click at [258, 145] on icon at bounding box center [258, 143] width 8 height 8
click at [416, 112] on div "66.67 % 66.67 % Tu Tu as as vu vu l'exposition l'exposition sur sur les alleman…" at bounding box center [231, 62] width 400 height 159
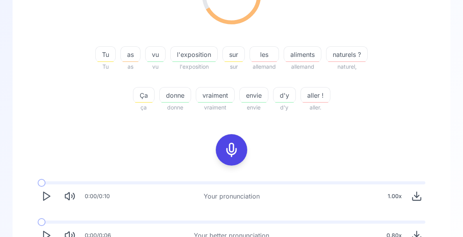
scroll to position [146, 0]
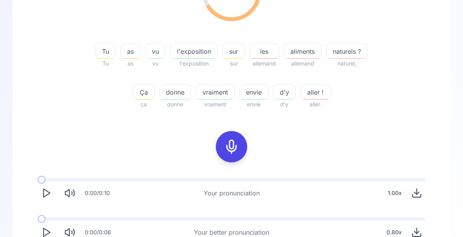
click at [233, 146] on icon at bounding box center [232, 147] width 16 height 16
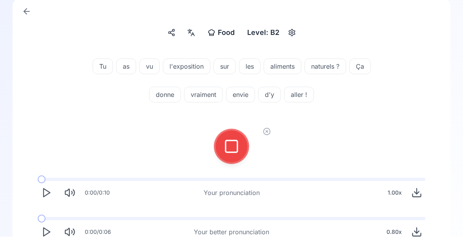
click at [233, 151] on icon at bounding box center [232, 147] width 16 height 16
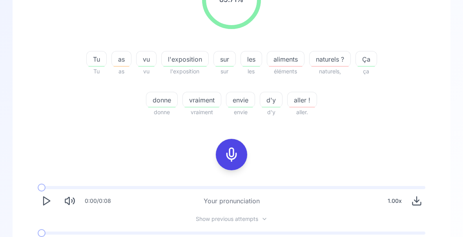
scroll to position [140, 0]
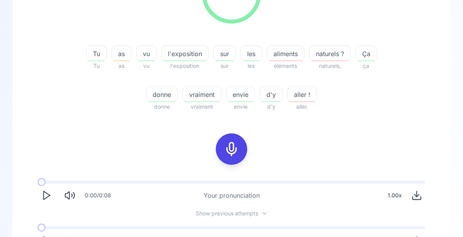
scroll to position [152, 0]
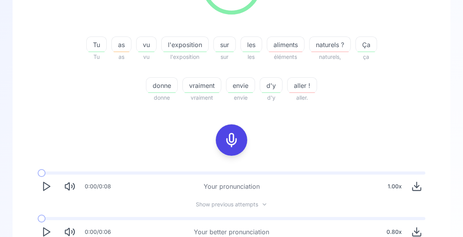
click at [166, 88] on span "donne" at bounding box center [161, 85] width 31 height 9
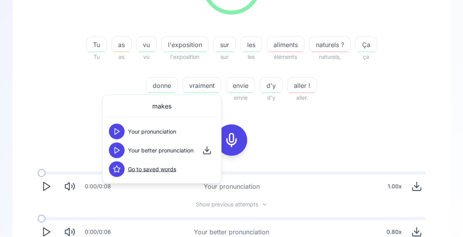
click at [242, 88] on span "envie" at bounding box center [240, 85] width 28 height 9
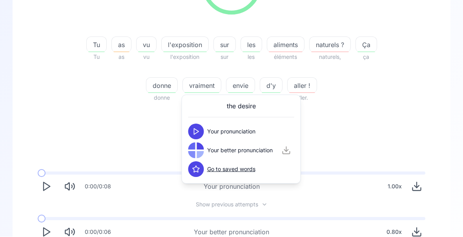
click at [377, 93] on div "Tu Tu as as vu vu l'exposition l'exposition sur sur les les aliments éléments n…" at bounding box center [231, 64] width 301 height 75
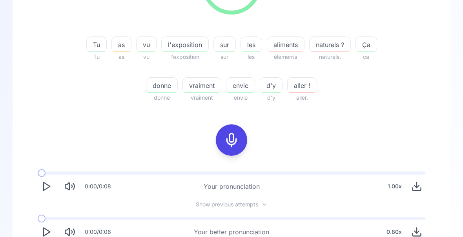
click at [49, 231] on polygon "Play" at bounding box center [47, 232] width 6 height 8
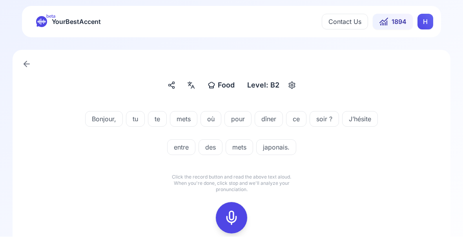
click at [233, 218] on icon at bounding box center [232, 218] width 16 height 16
click at [235, 215] on icon at bounding box center [232, 218] width 16 height 16
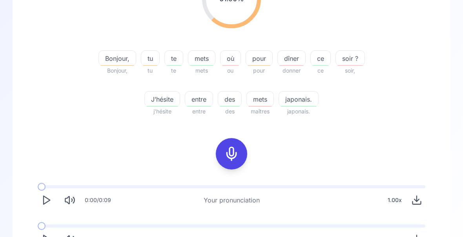
scroll to position [139, 0]
click at [51, 237] on icon "Play" at bounding box center [46, 239] width 11 height 11
click at [49, 242] on icon "Play" at bounding box center [46, 238] width 11 height 11
click at [238, 152] on icon at bounding box center [232, 154] width 16 height 16
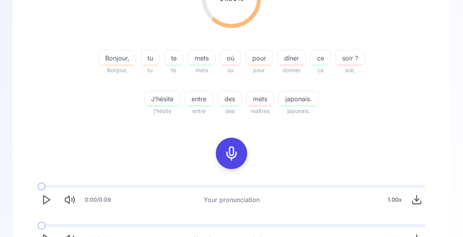
scroll to position [53, 0]
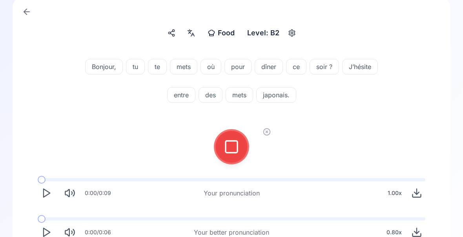
click at [236, 148] on icon at bounding box center [232, 147] width 16 height 16
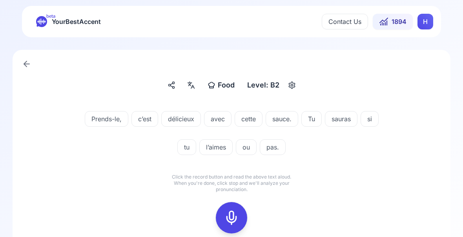
click at [233, 218] on icon at bounding box center [232, 218] width 16 height 16
click at [235, 219] on icon at bounding box center [232, 218] width 16 height 16
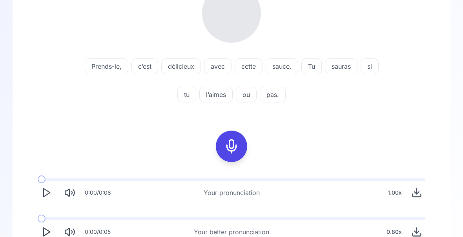
scroll to position [124, 0]
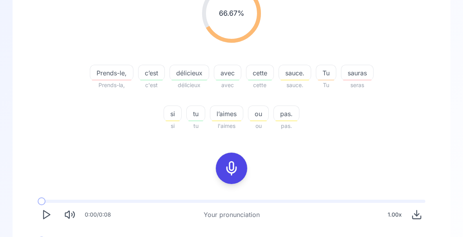
click at [228, 118] on span "l’aimes" at bounding box center [226, 113] width 33 height 9
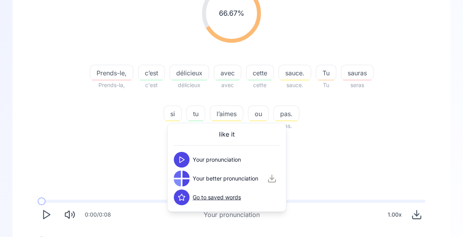
click at [263, 116] on span "ou" at bounding box center [258, 113] width 20 height 9
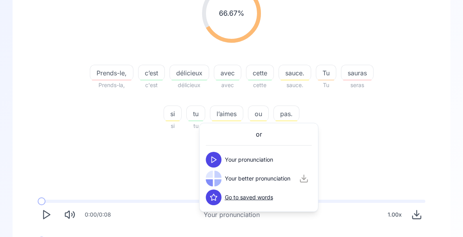
click at [358, 131] on div "66.67 % 66.67 % Prends-le, Prends-la, c’est c'est délicieux délicieux avec avec…" at bounding box center [231, 57] width 400 height 159
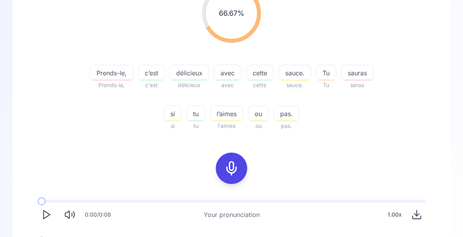
click at [234, 170] on icon at bounding box center [232, 168] width 16 height 16
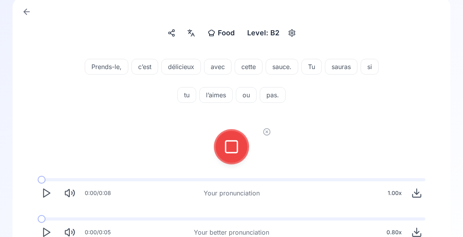
click at [236, 146] on icon at bounding box center [232, 147] width 16 height 16
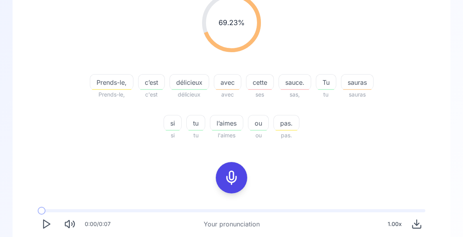
scroll to position [115, 0]
click at [360, 87] on div "sauras" at bounding box center [357, 82] width 33 height 16
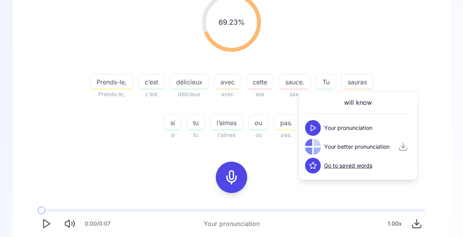
click at [417, 56] on div "69.23 % 69.23 %" at bounding box center [231, 22] width 400 height 71
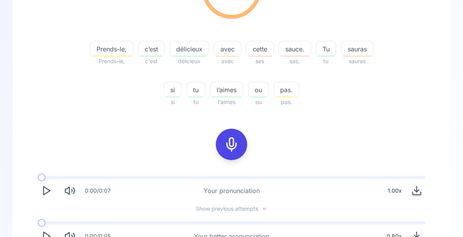
scroll to position [152, 0]
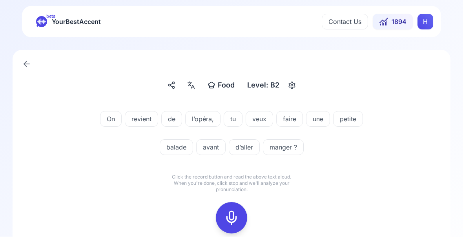
click at [231, 213] on icon at bounding box center [232, 218] width 16 height 16
click at [232, 221] on icon at bounding box center [232, 218] width 16 height 16
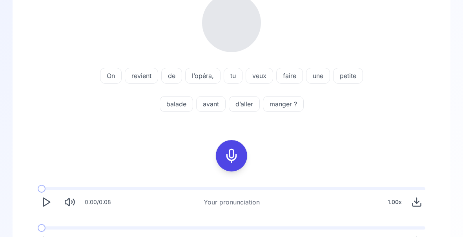
scroll to position [115, 0]
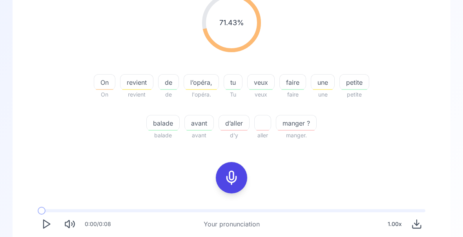
click at [141, 84] on span "revient" at bounding box center [136, 82] width 33 height 9
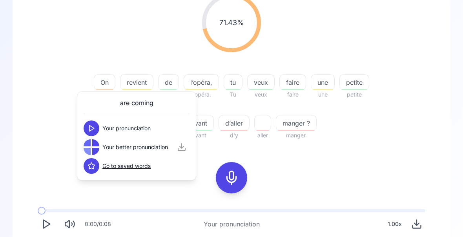
click at [385, 149] on div "71.43 % 71.43 % On On revient revient de de l’opéra, l'opéra. tu Tu veux veux f…" at bounding box center [231, 132] width 400 height 291
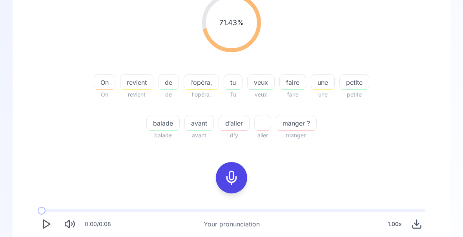
click at [138, 82] on span "revient" at bounding box center [136, 82] width 33 height 9
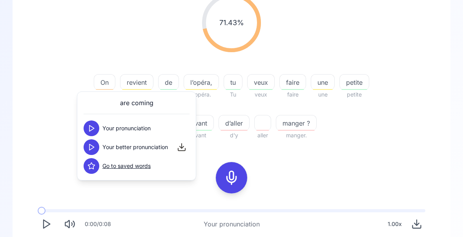
click at [387, 153] on div "71.43 % 71.43 % On On revient revient de de l’opéra, l'opéra. tu Tu veux veux f…" at bounding box center [231, 132] width 400 height 291
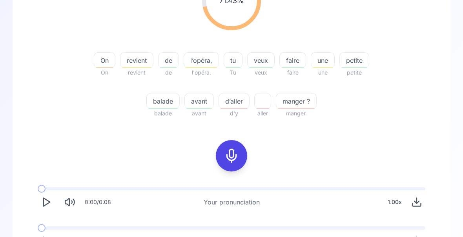
scroll to position [146, 0]
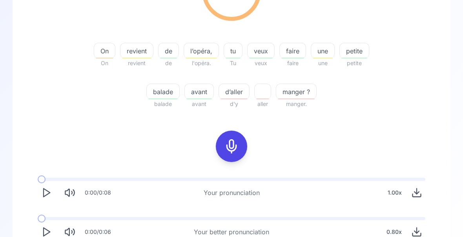
click at [46, 229] on polygon "Play" at bounding box center [47, 232] width 6 height 8
click at [237, 95] on span "d’aller" at bounding box center [234, 91] width 30 height 9
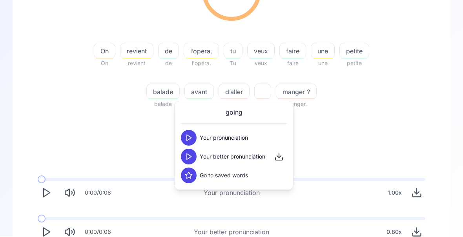
click at [297, 95] on span "manger ?" at bounding box center [296, 91] width 40 height 9
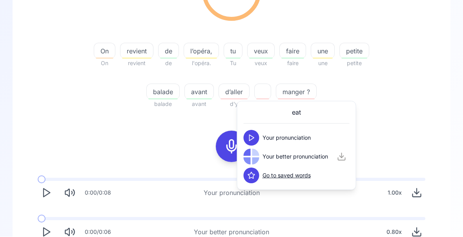
click at [402, 112] on div "71.43 % 71.43 % On On revient revient de de l’opéra, l'opéra. tu Tu veux veux f…" at bounding box center [231, 35] width 400 height 159
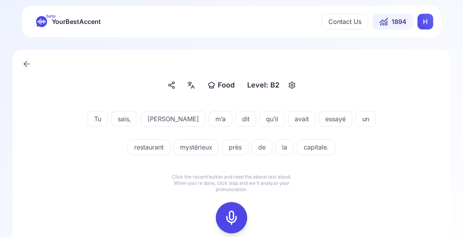
click at [237, 218] on rect at bounding box center [232, 218] width 12 height 12
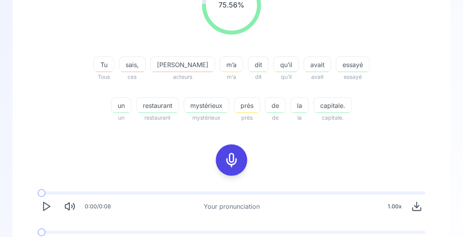
scroll to position [133, 0]
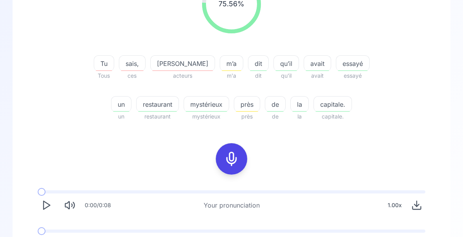
click at [304, 71] on span "avait" at bounding box center [317, 75] width 27 height 9
click at [304, 64] on span "avait" at bounding box center [317, 63] width 27 height 9
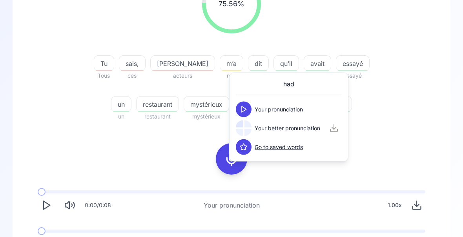
scroll to position [134, 0]
click at [418, 98] on div "75.56 % 75.56 % Tu Tous sais, ces [PERSON_NAME] acteurs m’a m'a dit dit qu’il q…" at bounding box center [231, 47] width 400 height 159
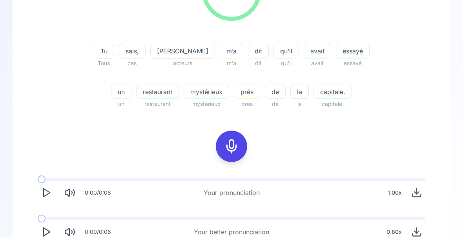
scroll to position [0, 0]
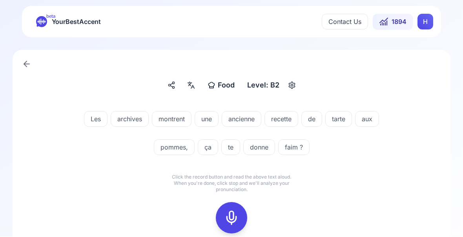
click at [235, 217] on icon at bounding box center [232, 218] width 16 height 16
click at [239, 225] on div at bounding box center [231, 217] width 19 height 31
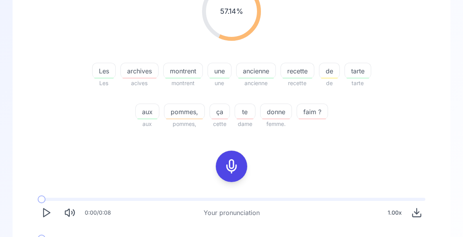
scroll to position [126, 0]
click at [144, 72] on span "archives" at bounding box center [139, 70] width 37 height 9
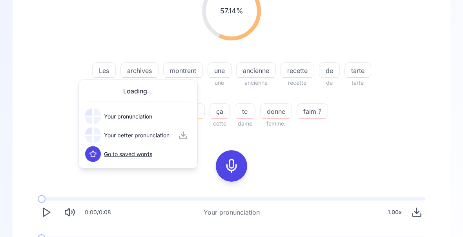
scroll to position [127, 0]
click at [419, 105] on div "57.14 % 57.14 % Les Les archives acives montrent montrent une une ancienne anci…" at bounding box center [231, 54] width 400 height 159
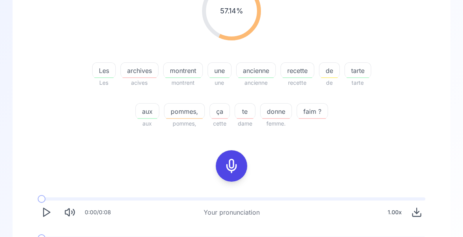
click at [235, 165] on icon at bounding box center [232, 166] width 16 height 16
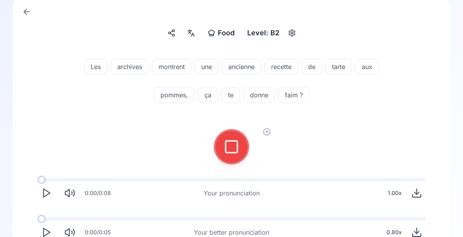
click at [238, 149] on icon at bounding box center [232, 147] width 16 height 16
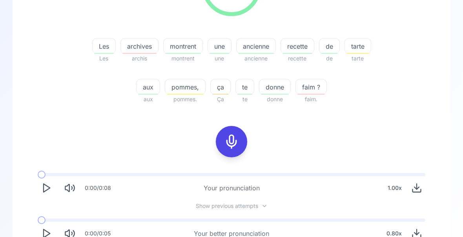
scroll to position [152, 0]
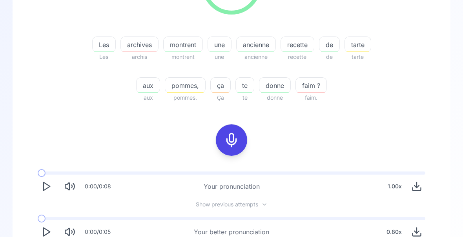
click at [50, 235] on icon "Play" at bounding box center [46, 232] width 11 height 11
click at [145, 49] on span "archives" at bounding box center [139, 44] width 37 height 9
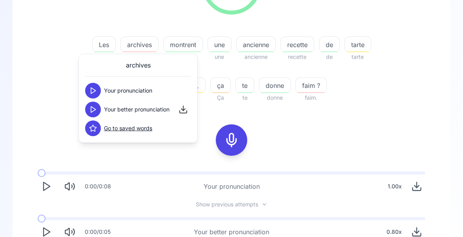
click at [98, 111] on button at bounding box center [93, 110] width 16 height 16
click at [399, 118] on div "80.95 % 80.95 % Les Les archives archis montrent montrent une une ancienne anci…" at bounding box center [231, 98] width 400 height 297
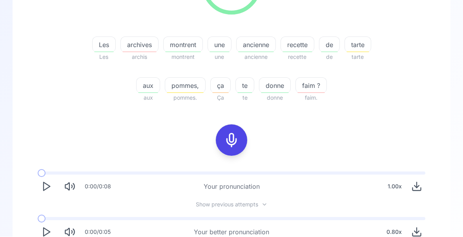
click at [256, 50] on div "ancienne" at bounding box center [256, 45] width 40 height 16
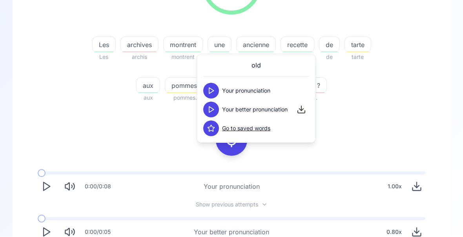
click at [406, 97] on div "80.95 % 80.95 % Les Les archives archis montrent montrent une une ancienne anci…" at bounding box center [231, 29] width 400 height 159
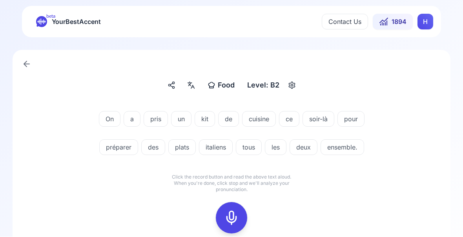
click at [235, 214] on icon at bounding box center [232, 218] width 16 height 16
click at [232, 220] on icon at bounding box center [232, 218] width 16 height 16
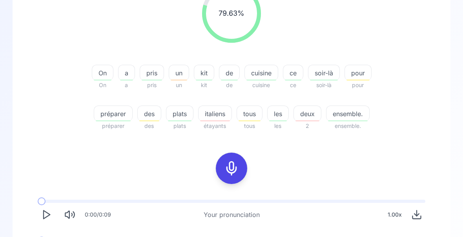
scroll to position [127, 0]
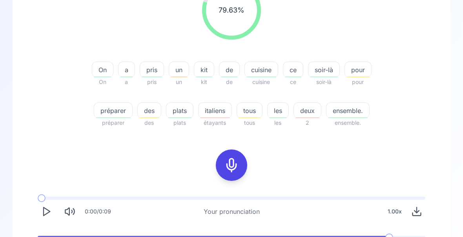
click at [206, 71] on span "kit" at bounding box center [204, 69] width 20 height 9
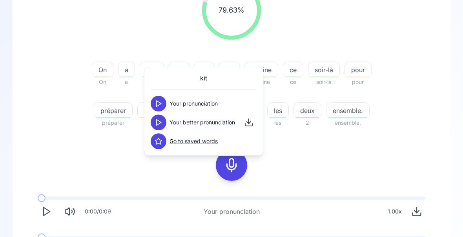
scroll to position [146, 0]
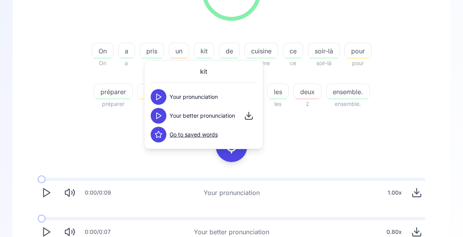
click at [48, 234] on icon "Play" at bounding box center [46, 232] width 11 height 11
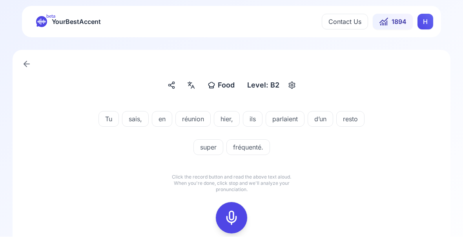
click at [236, 218] on icon at bounding box center [232, 218] width 16 height 16
click at [237, 218] on rect at bounding box center [232, 218] width 12 height 12
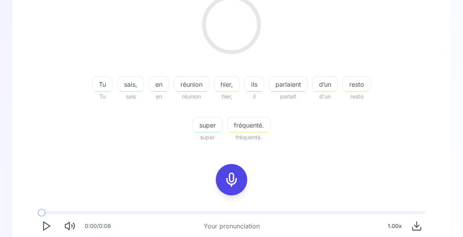
scroll to position [113, 0]
click at [252, 127] on span "fréquenté." at bounding box center [248, 124] width 43 height 9
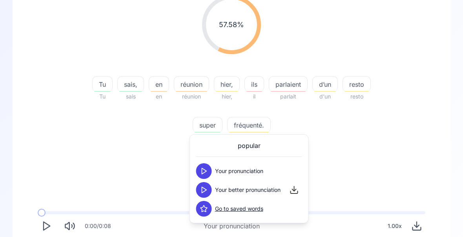
click at [205, 189] on polygon at bounding box center [204, 190] width 5 height 6
click at [412, 136] on div "57.58 % 57.58 % Tu Tu sais, [GEOGRAPHIC_DATA] en en réunion [GEOGRAPHIC_DATA] […" at bounding box center [231, 68] width 400 height 159
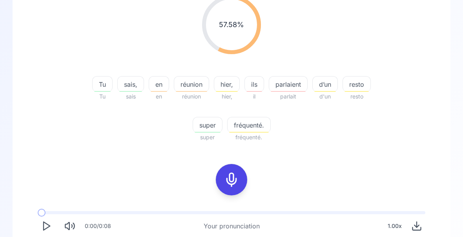
click at [292, 94] on span "parlait" at bounding box center [288, 96] width 39 height 9
click at [292, 88] on span "parlaient" at bounding box center [288, 84] width 38 height 9
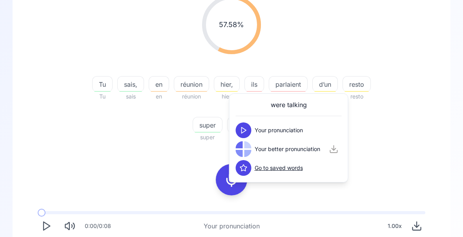
click at [414, 48] on div "57.58 % 57.58 %" at bounding box center [231, 24] width 400 height 71
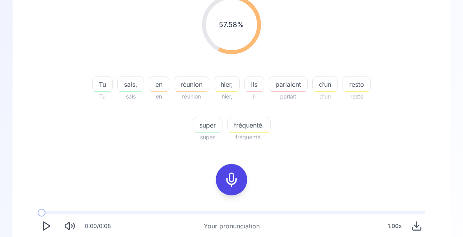
click at [232, 182] on icon at bounding box center [232, 180] width 16 height 16
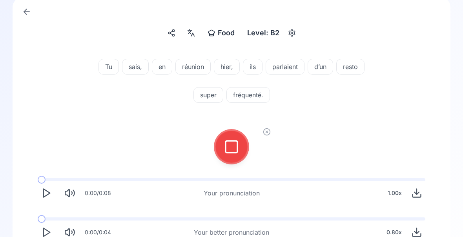
click at [234, 156] on div at bounding box center [231, 146] width 19 height 31
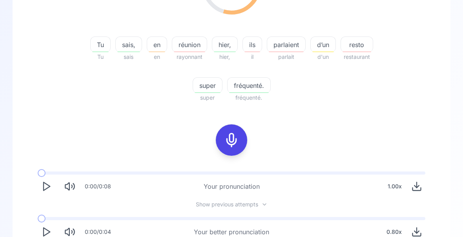
scroll to position [0, 0]
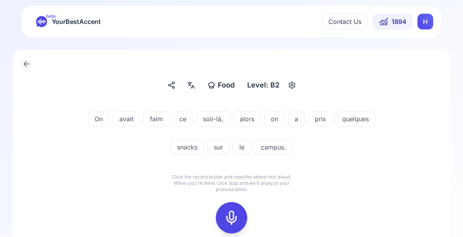
click at [235, 216] on icon at bounding box center [232, 218] width 16 height 16
click at [234, 218] on icon at bounding box center [232, 218] width 16 height 16
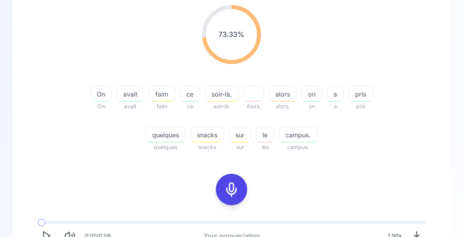
scroll to position [105, 0]
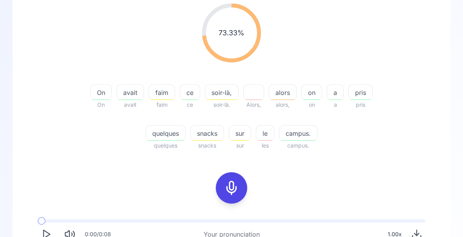
click at [282, 97] on span "alors" at bounding box center [282, 92] width 27 height 9
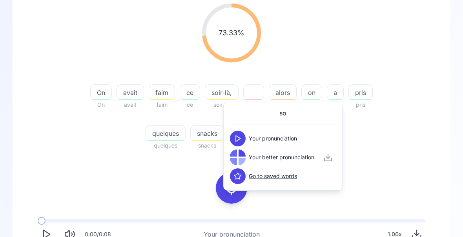
click at [413, 150] on div "73.33 % 73.33 % On On avait avait faim faim ce ce soir-là, soir-là. Alors, alor…" at bounding box center [231, 76] width 400 height 159
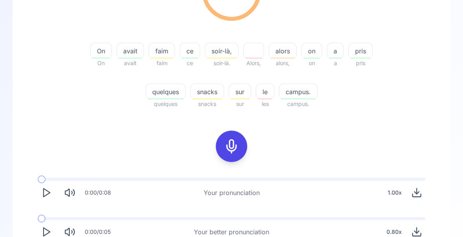
scroll to position [146, 0]
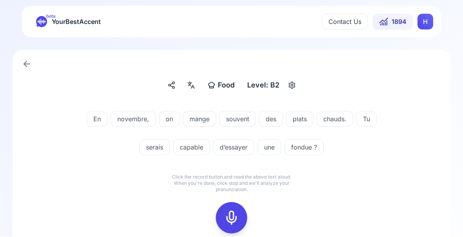
click at [232, 220] on icon at bounding box center [232, 218] width 16 height 16
click at [235, 215] on icon at bounding box center [232, 218] width 16 height 16
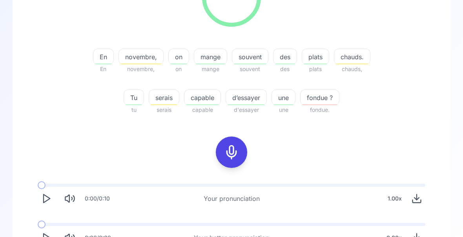
scroll to position [140, 0]
click at [168, 102] on div "serais" at bounding box center [164, 97] width 31 height 16
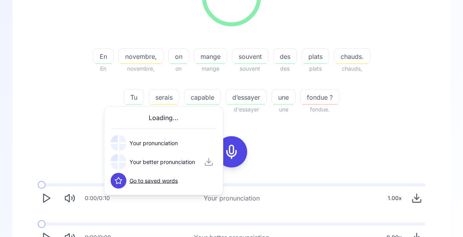
scroll to position [141, 0]
click at [429, 113] on div "90.48 % 90.48 % En En novembre, novembre, on on mange mange souvent souvent des…" at bounding box center [231, 40] width 400 height 159
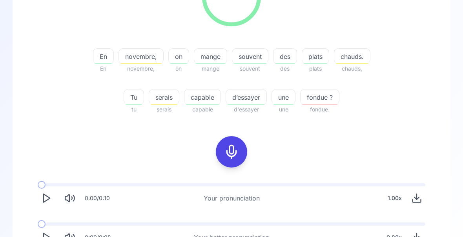
scroll to position [146, 0]
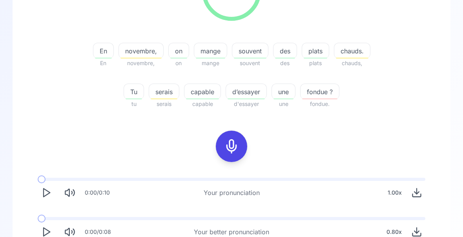
click at [206, 93] on span "capable" at bounding box center [202, 91] width 36 height 9
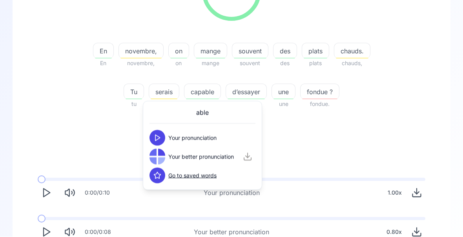
click at [420, 113] on div "90.48 % 90.48 % En En novembre, novembre, on on mange mange souvent souvent des…" at bounding box center [231, 35] width 400 height 159
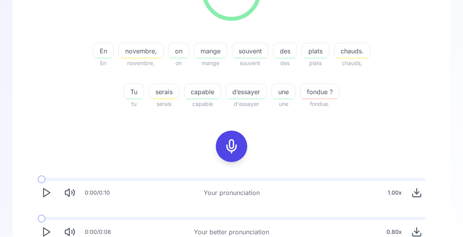
click at [53, 232] on button "Play" at bounding box center [46, 232] width 17 height 17
click at [48, 235] on icon "Play" at bounding box center [46, 232] width 11 height 11
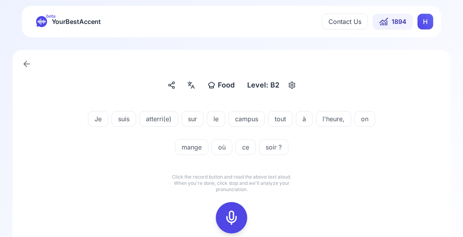
click at [232, 217] on icon at bounding box center [232, 218] width 16 height 16
click at [235, 220] on icon at bounding box center [232, 218] width 16 height 16
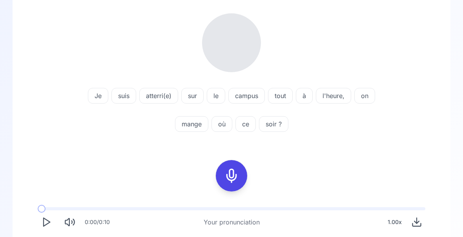
scroll to position [95, 0]
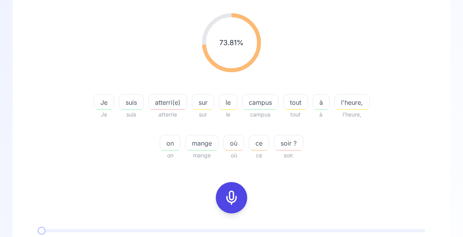
click at [169, 106] on span "atterri(e)" at bounding box center [168, 102] width 38 height 9
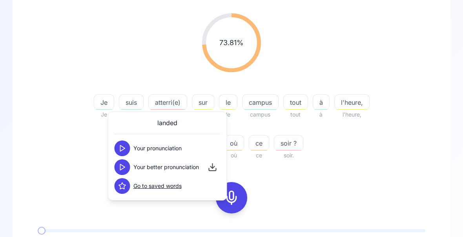
click at [125, 167] on polygon at bounding box center [122, 167] width 5 height 6
click at [424, 138] on div "73.81 % 73.81 % Je Je suis suis atterri(e) atterrie sur sur le le campus campus…" at bounding box center [231, 86] width 400 height 159
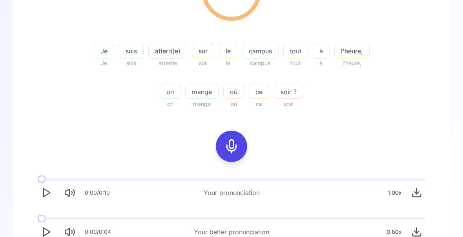
scroll to position [89, 0]
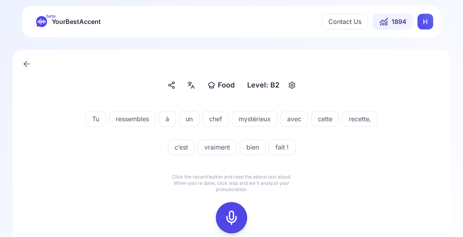
click at [233, 215] on icon at bounding box center [232, 218] width 16 height 16
click at [233, 222] on icon at bounding box center [232, 218] width 16 height 16
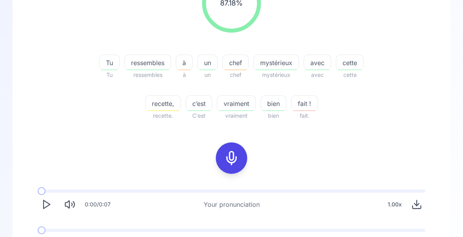
scroll to position [135, 0]
click at [305, 107] on span "fait !" at bounding box center [304, 103] width 26 height 9
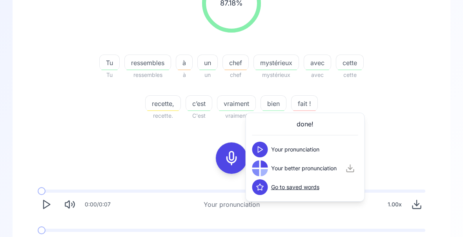
click at [411, 114] on div "87.18 % 87.18 % Tu Tu ressembles ressembles à à un un chef chef mystérieux myst…" at bounding box center [231, 46] width 400 height 159
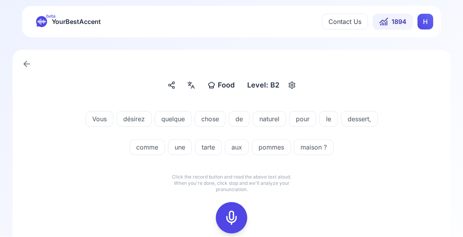
click at [233, 221] on icon at bounding box center [232, 218] width 16 height 16
click at [235, 216] on icon at bounding box center [232, 218] width 16 height 16
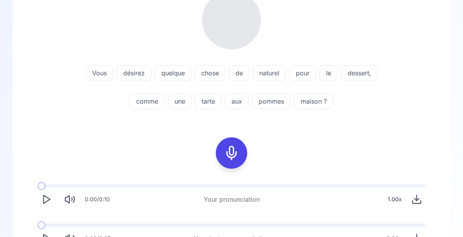
scroll to position [118, 0]
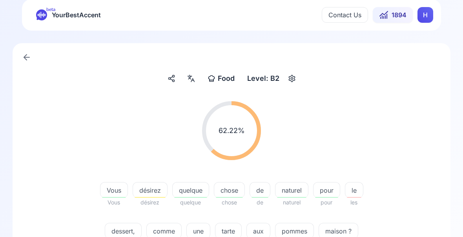
scroll to position [0, 0]
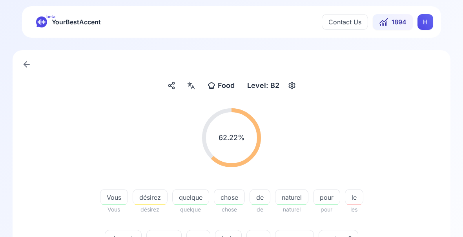
click at [225, 91] on div "Food Food" at bounding box center [220, 85] width 33 height 14
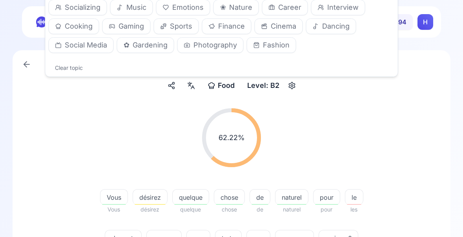
click at [236, 8] on span "Nature" at bounding box center [240, 7] width 23 height 11
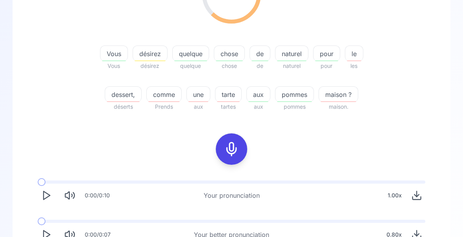
scroll to position [146, 0]
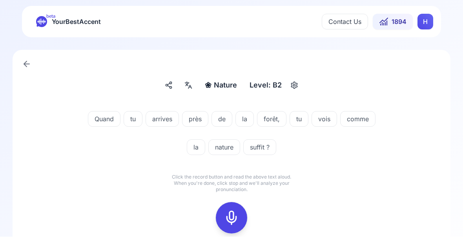
click at [234, 220] on icon at bounding box center [232, 218] width 16 height 16
click at [233, 218] on icon at bounding box center [232, 218] width 16 height 16
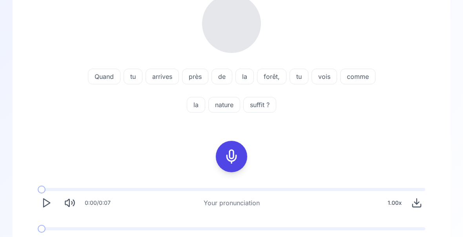
scroll to position [103, 0]
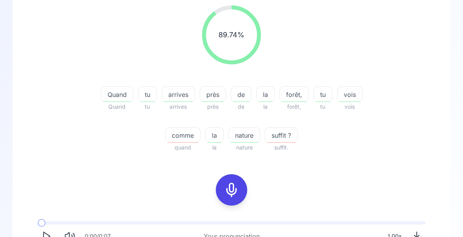
click at [282, 137] on span "suffit ?" at bounding box center [281, 135] width 32 height 9
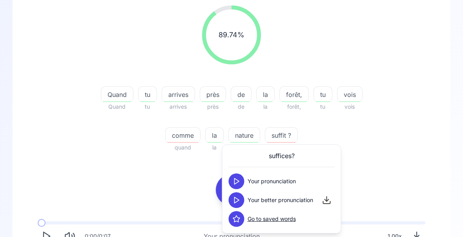
click at [240, 203] on icon at bounding box center [237, 200] width 8 height 8
click at [419, 152] on div "89.74 % 89.74 % Quand Quand tu tu arrives arrives près près de de la la forêt, …" at bounding box center [231, 78] width 400 height 159
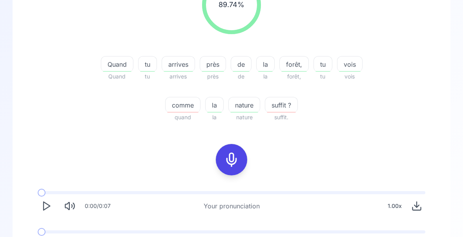
scroll to position [132, 0]
click at [186, 114] on span "quand" at bounding box center [182, 117] width 35 height 9
click at [188, 108] on span "comme" at bounding box center [183, 105] width 35 height 9
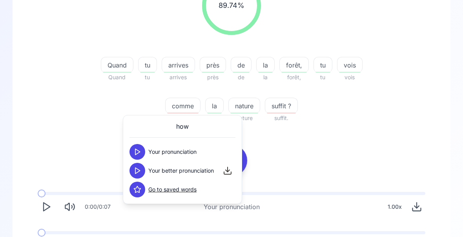
click at [382, 118] on div "89.74 % 89.74 % Quand Quand tu tu arrives arrives près près de de la la forêt, …" at bounding box center [231, 49] width 400 height 159
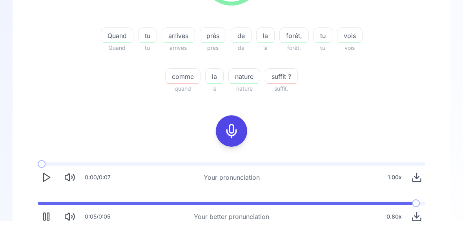
scroll to position [146, 0]
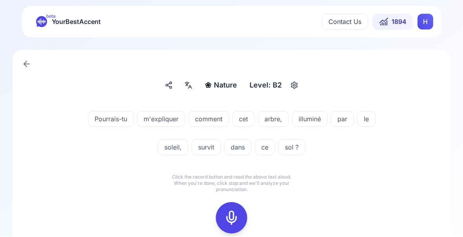
click at [236, 214] on icon at bounding box center [232, 218] width 16 height 16
click at [236, 208] on div at bounding box center [231, 217] width 19 height 31
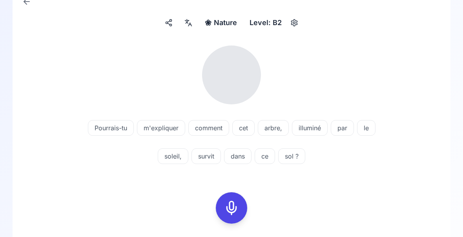
scroll to position [64, 0]
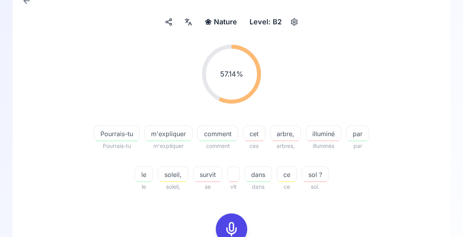
click at [326, 142] on span "illuminés" at bounding box center [324, 145] width 36 height 9
click at [326, 138] on span "illuminé" at bounding box center [323, 133] width 35 height 9
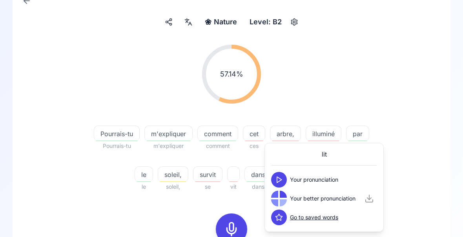
click at [415, 103] on div "57.14 % 57.14 %" at bounding box center [231, 73] width 400 height 71
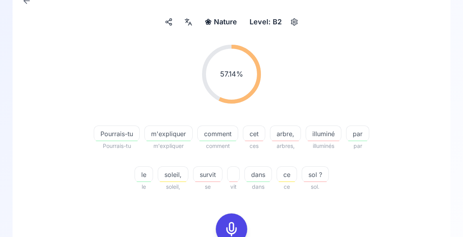
click at [212, 176] on span "survit" at bounding box center [207, 174] width 29 height 9
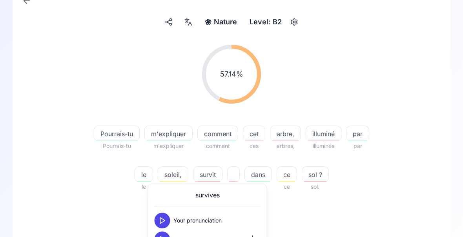
click at [167, 239] on button at bounding box center [163, 239] width 16 height 16
click at [408, 195] on div "57.14 % 57.14 % Pourrais-tu Pourrais-tu m'expliquer m'expliquer comment comment…" at bounding box center [231, 117] width 400 height 159
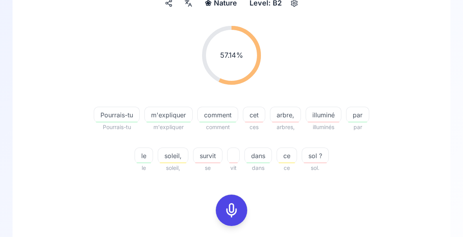
click at [235, 211] on icon at bounding box center [232, 210] width 16 height 16
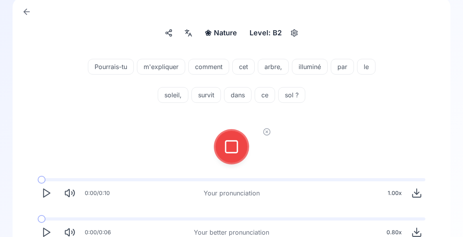
click at [232, 146] on icon at bounding box center [232, 147] width 16 height 16
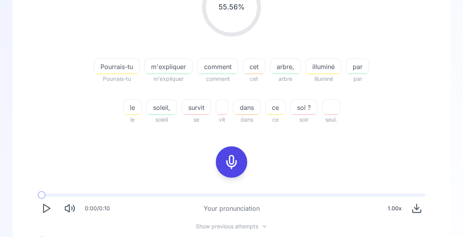
scroll to position [131, 0]
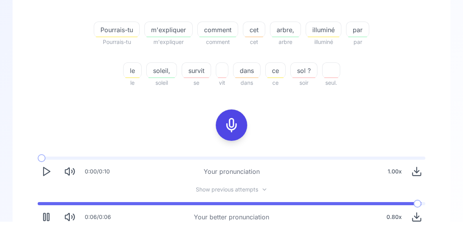
scroll to position [152, 0]
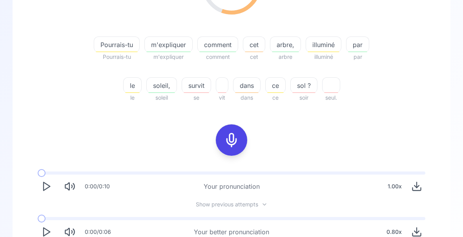
click at [44, 233] on polygon "Play" at bounding box center [47, 232] width 6 height 8
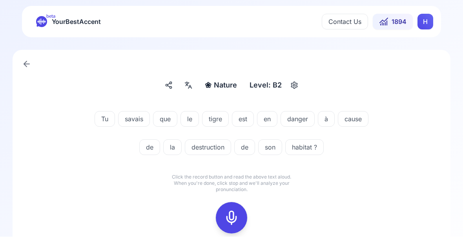
click at [237, 218] on icon at bounding box center [232, 218] width 16 height 16
click at [236, 218] on icon at bounding box center [232, 218] width 16 height 16
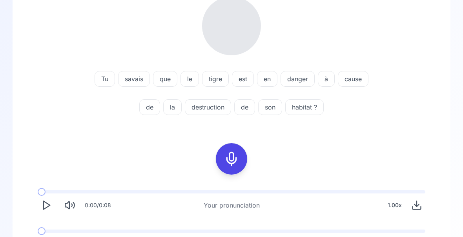
scroll to position [112, 0]
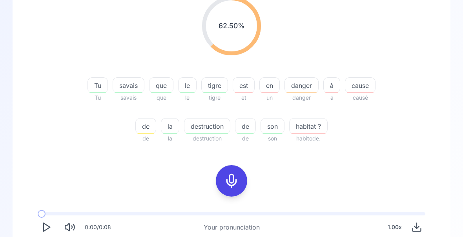
click at [306, 90] on div "danger" at bounding box center [301, 85] width 34 height 16
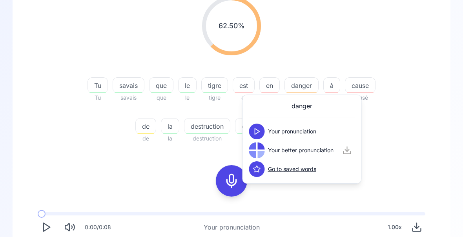
click at [258, 153] on div at bounding box center [261, 154] width 7 height 7
click at [259, 151] on icon at bounding box center [257, 150] width 8 height 8
click at [420, 142] on div "62.50 % 62.50 % Tu Tu savais savais que que le le tigre tigre est et en un dang…" at bounding box center [231, 69] width 400 height 159
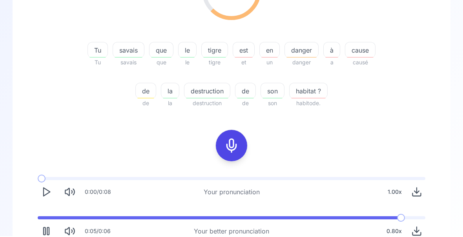
scroll to position [146, 0]
